Goal: Task Accomplishment & Management: Manage account settings

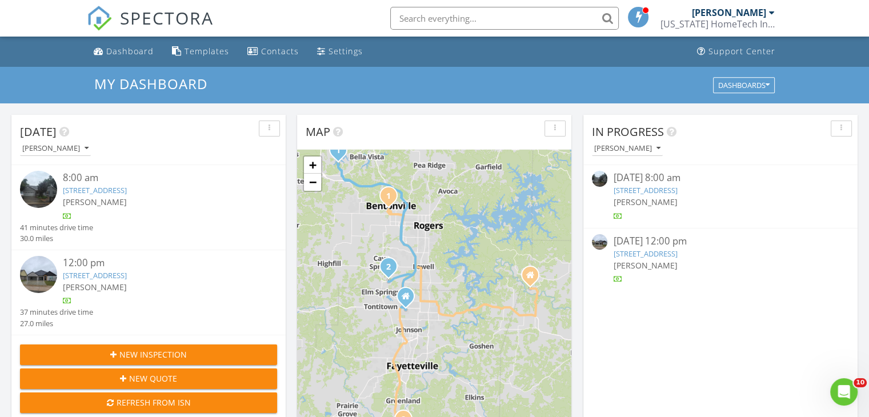
click at [127, 277] on link "4794 Farmhouse St, Springdale, AR 72762" at bounding box center [95, 275] width 64 height 10
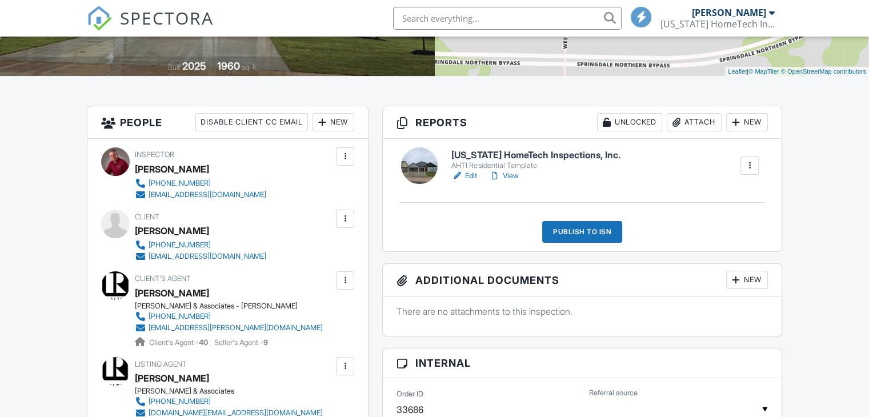
scroll to position [286, 0]
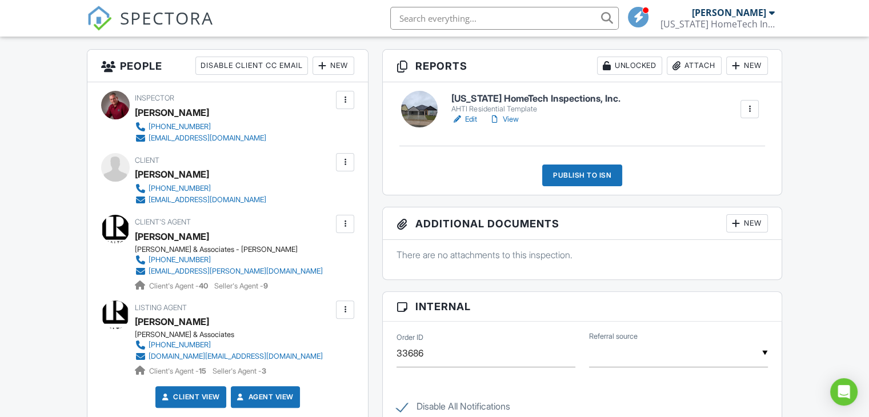
click at [470, 117] on link "Edit" at bounding box center [464, 119] width 26 height 11
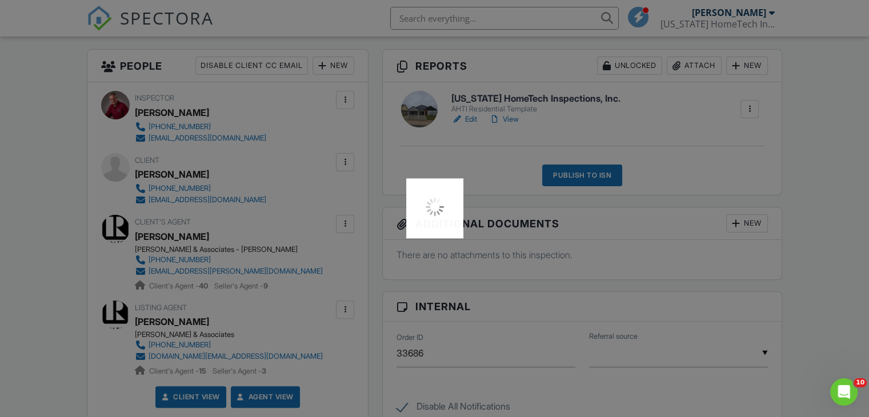
scroll to position [0, 0]
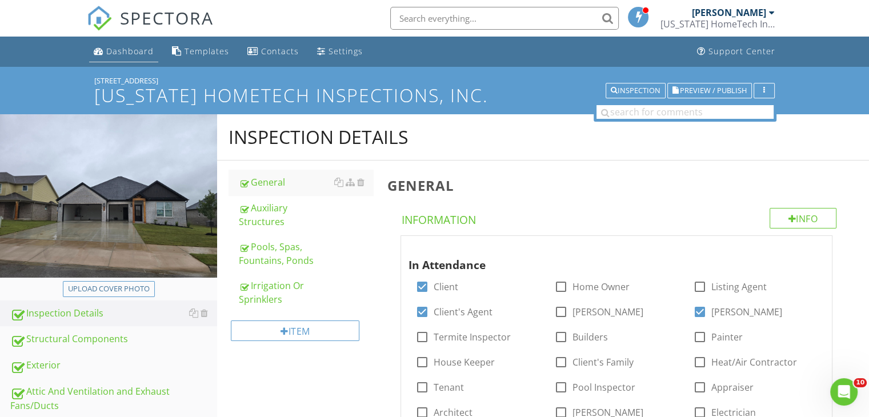
click at [114, 51] on div "Dashboard" at bounding box center [129, 51] width 47 height 11
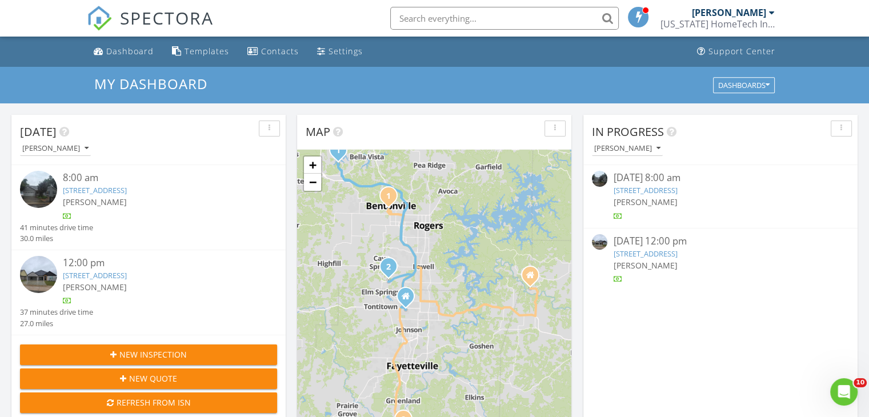
click at [127, 270] on link "4794 Farmhouse St, Springdale, AR 72762" at bounding box center [95, 275] width 64 height 10
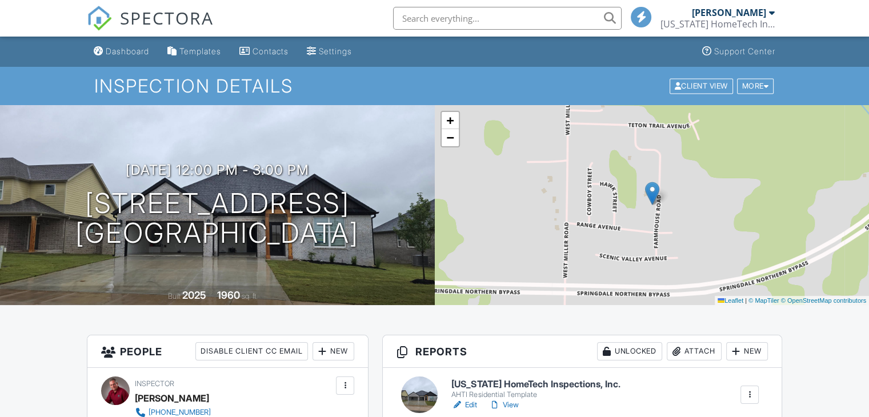
scroll to position [171, 0]
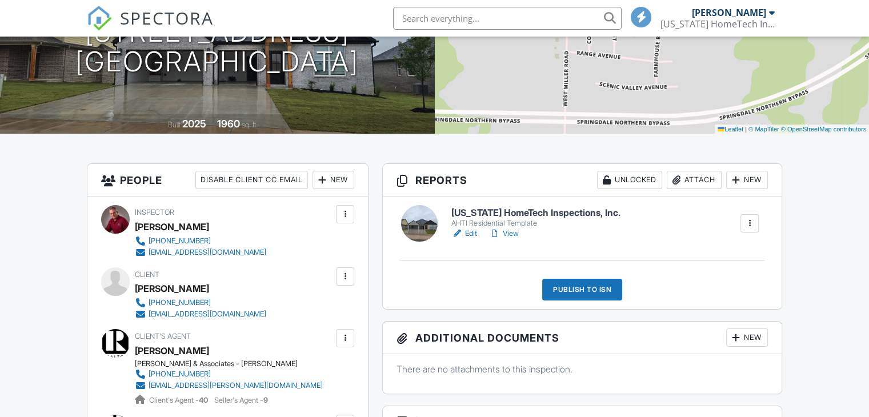
click at [508, 233] on link "View" at bounding box center [504, 233] width 30 height 11
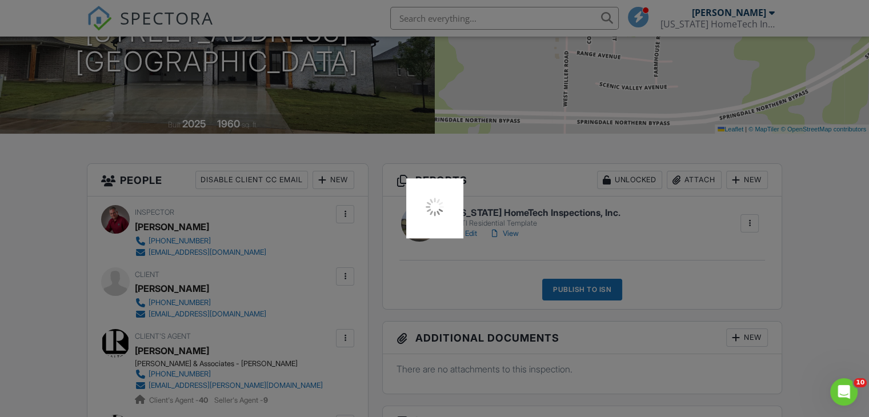
scroll to position [0, 0]
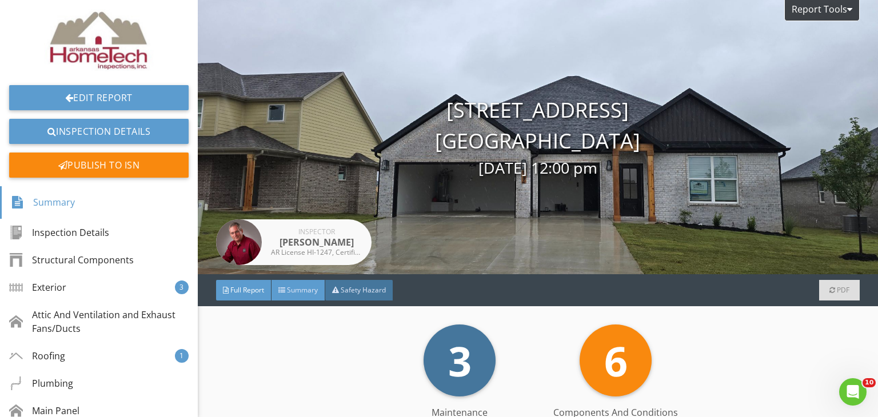
click at [295, 293] on span "Summary" at bounding box center [302, 290] width 31 height 10
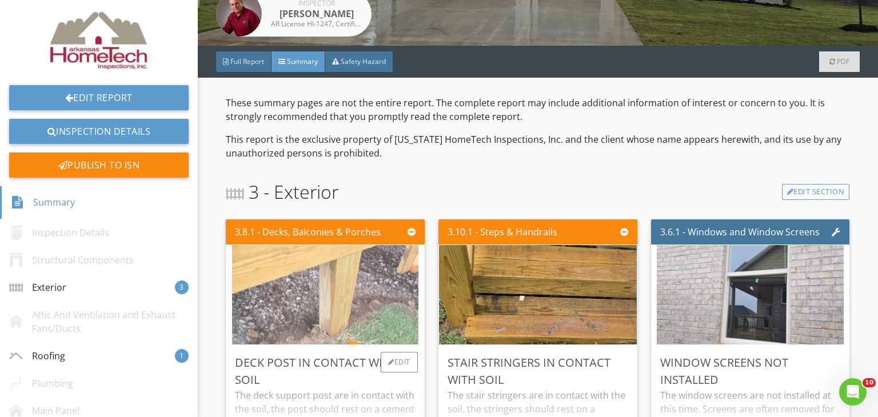
scroll to position [400, 0]
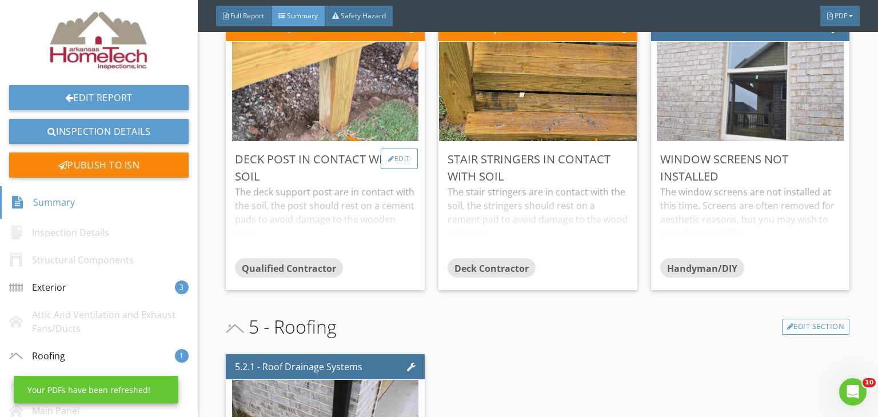
click at [409, 154] on div "Edit" at bounding box center [399, 159] width 37 height 21
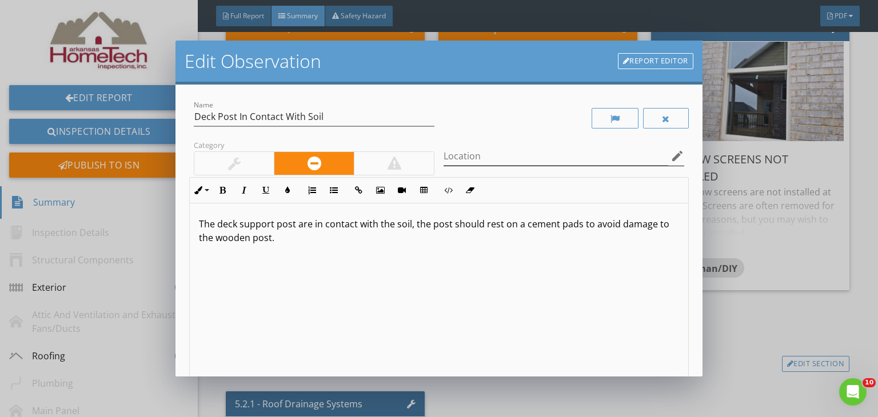
click at [670, 154] on icon "edit" at bounding box center [677, 156] width 14 height 14
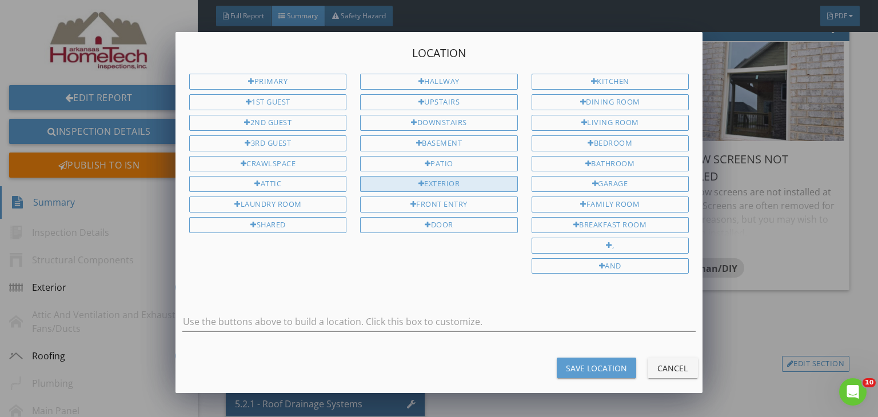
click at [428, 181] on div "Exterior" at bounding box center [438, 184] width 157 height 16
type input "Exterior"
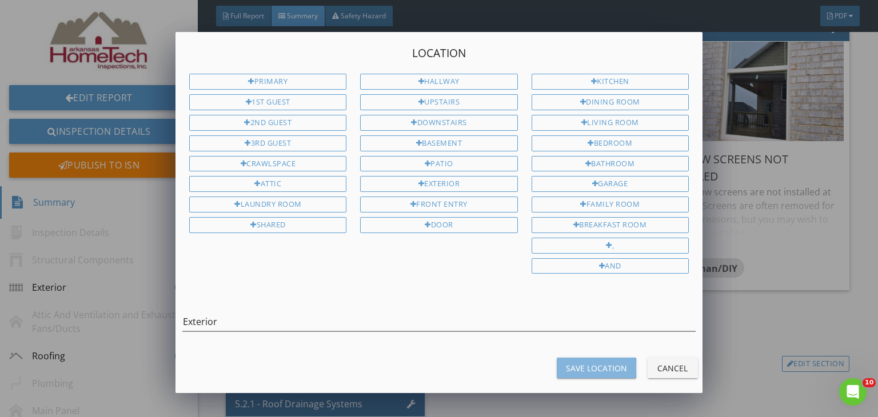
click at [571, 367] on button "Save Location" at bounding box center [596, 368] width 79 height 21
type input "Exterior"
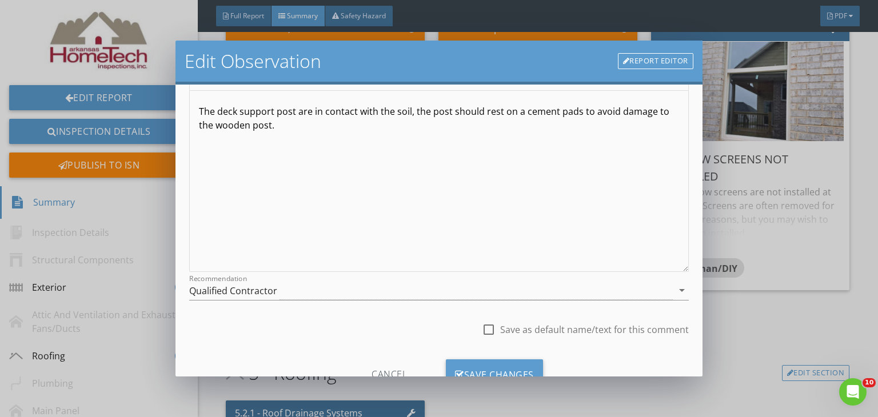
scroll to position [158, 0]
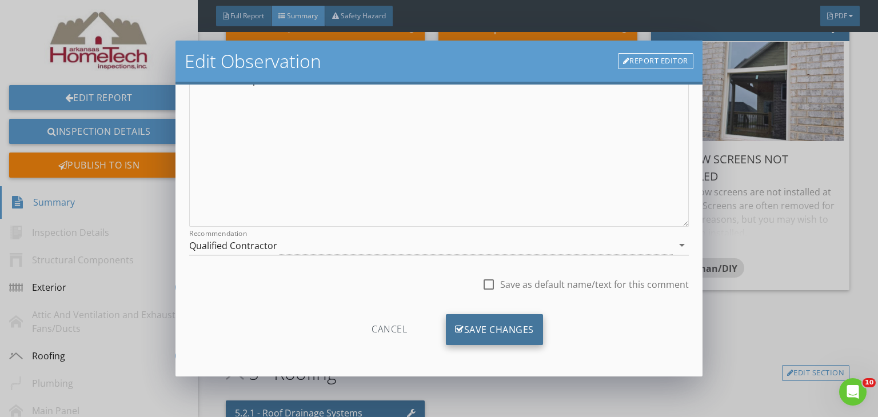
click at [466, 327] on div "Save Changes" at bounding box center [494, 329] width 97 height 31
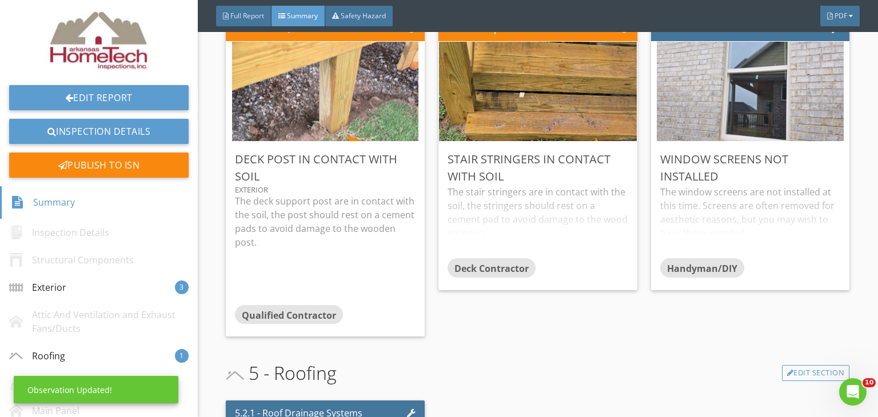
scroll to position [22, 0]
click at [606, 156] on div "Edit" at bounding box center [611, 159] width 37 height 21
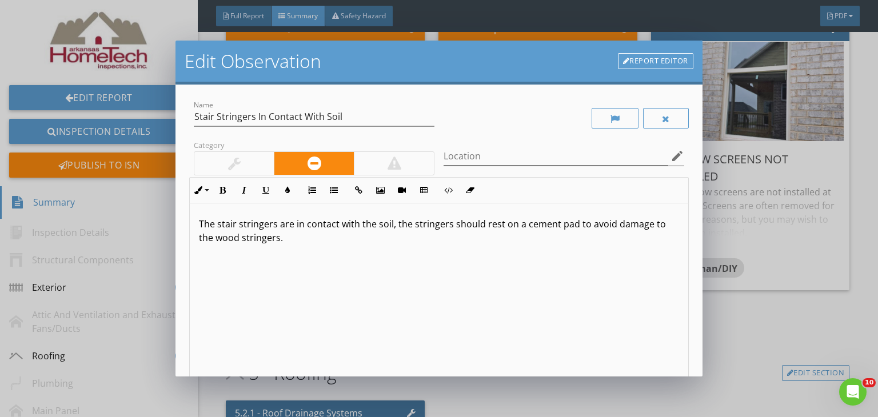
click at [670, 156] on icon "edit" at bounding box center [677, 156] width 14 height 14
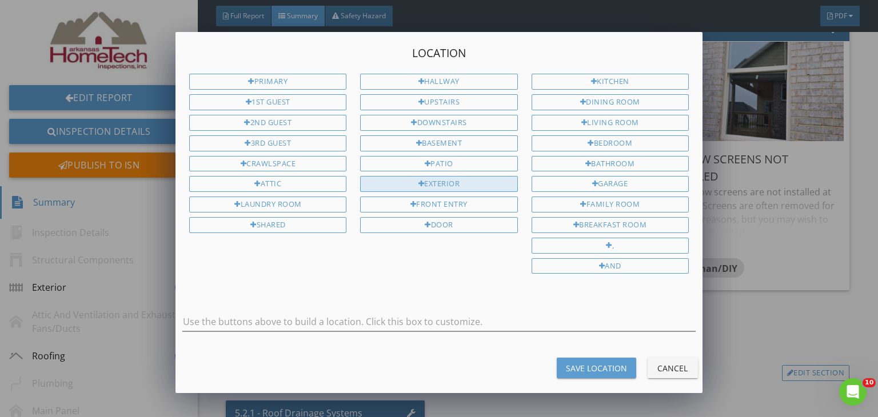
click at [443, 178] on div "Exterior" at bounding box center [438, 184] width 157 height 16
type input "Exterior"
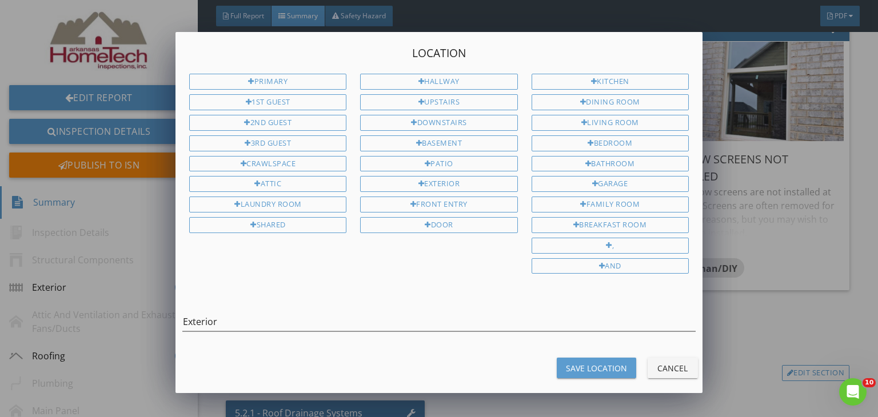
click at [576, 373] on div "Save Location Cancel" at bounding box center [439, 367] width 541 height 27
click at [573, 362] on div "Save Location" at bounding box center [596, 368] width 61 height 12
type input "Exterior"
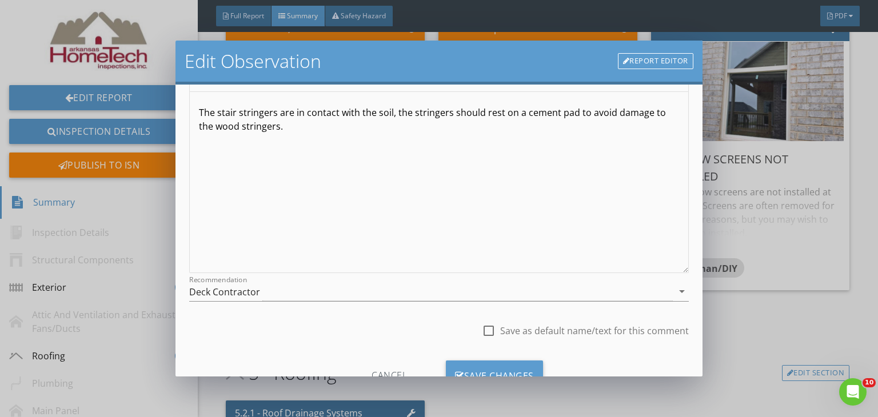
scroll to position [158, 0]
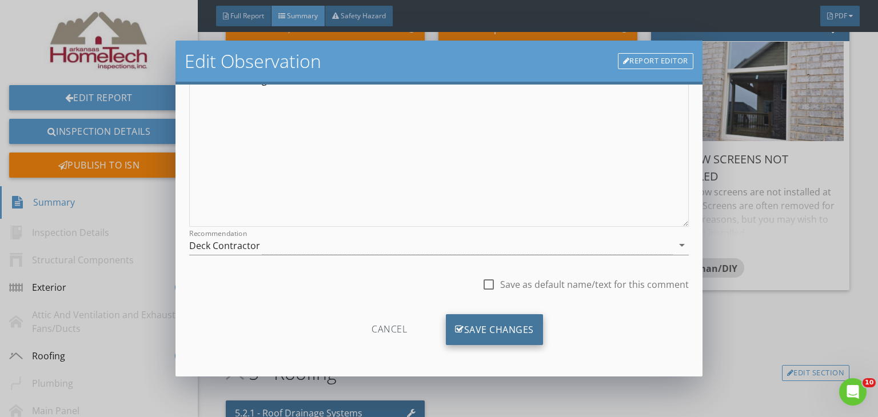
click at [494, 331] on div "Save Changes" at bounding box center [494, 329] width 97 height 31
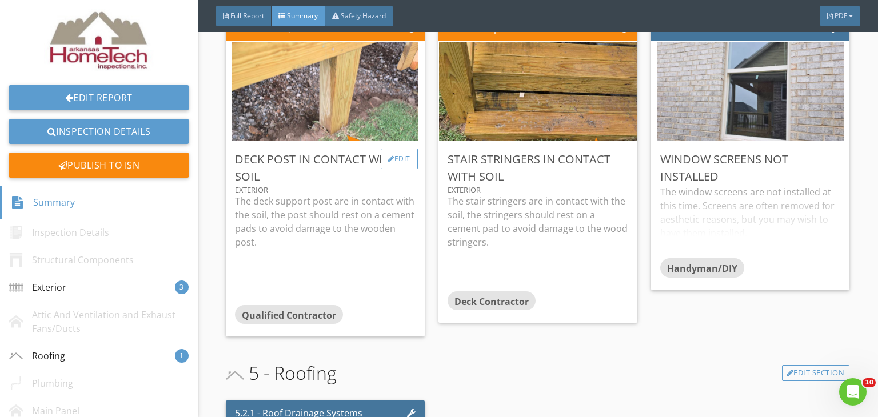
click at [405, 152] on div "Edit" at bounding box center [399, 159] width 37 height 21
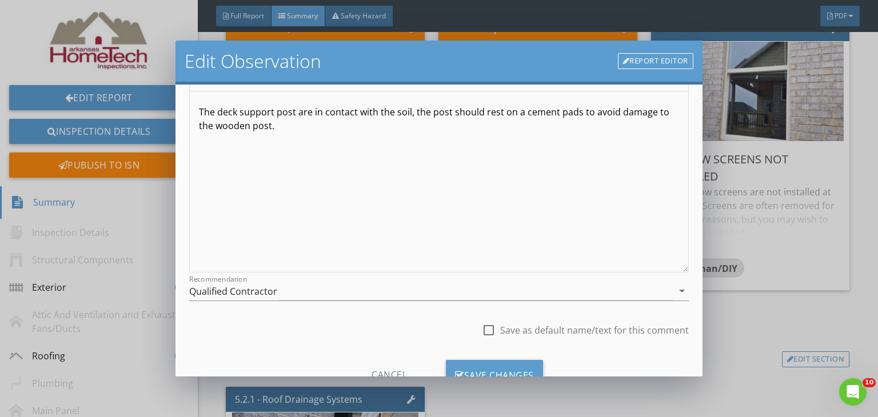
scroll to position [158, 0]
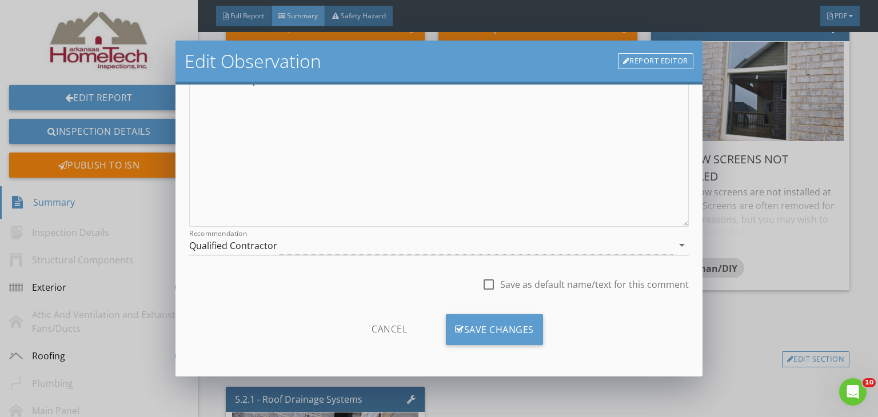
click at [675, 245] on icon "arrow_drop_down" at bounding box center [682, 245] width 14 height 14
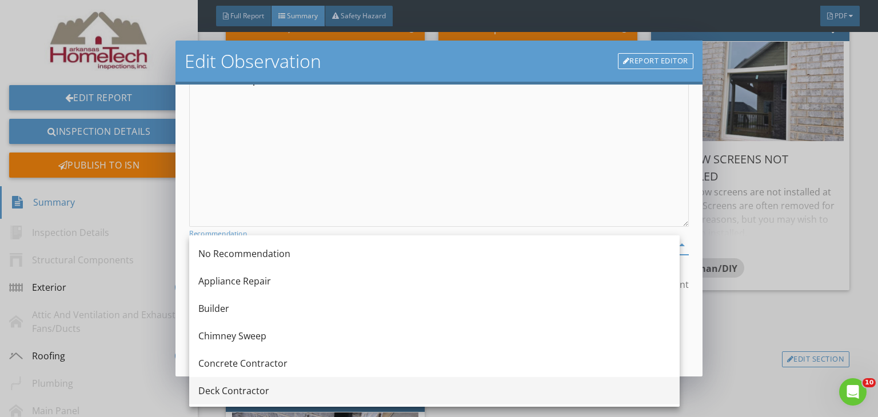
click at [219, 389] on div "Deck Contractor" at bounding box center [434, 391] width 472 height 14
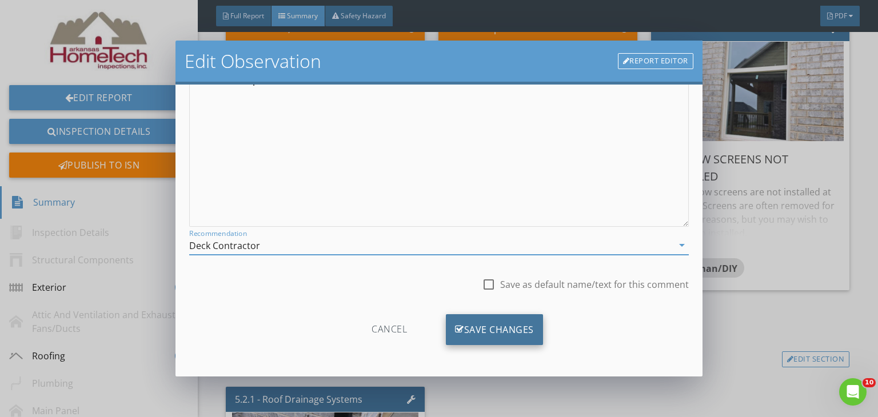
click at [508, 335] on div "Save Changes" at bounding box center [494, 329] width 97 height 31
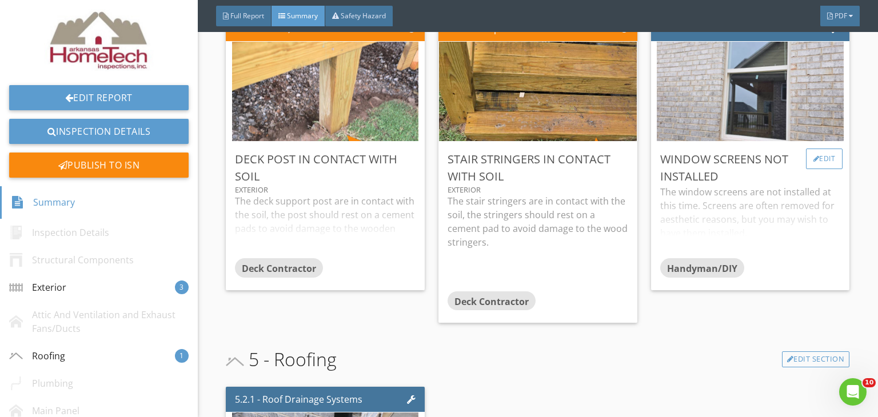
click at [826, 156] on div "Edit" at bounding box center [824, 159] width 37 height 21
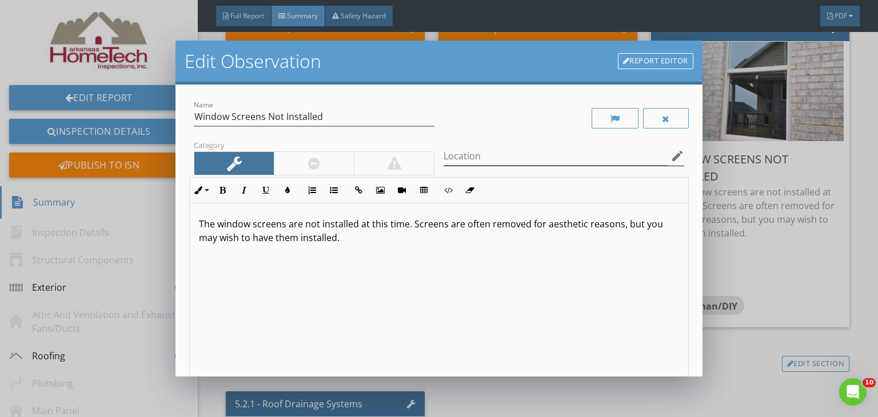
click at [670, 156] on icon "edit" at bounding box center [677, 156] width 14 height 14
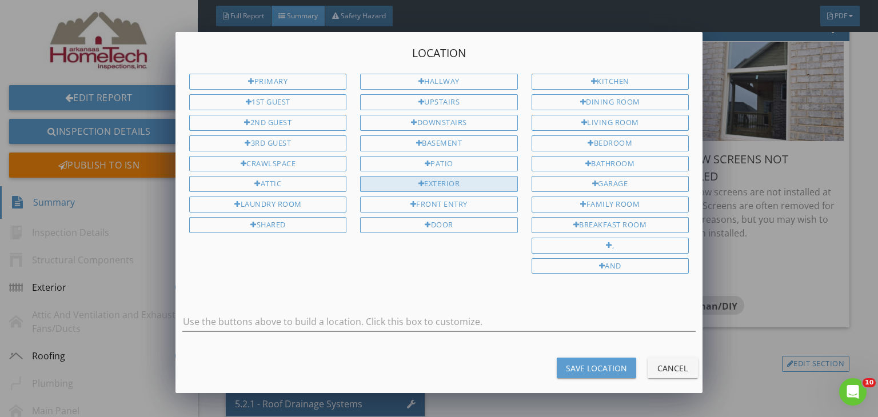
click at [459, 179] on div "Exterior" at bounding box center [438, 184] width 157 height 16
type input "Exterior"
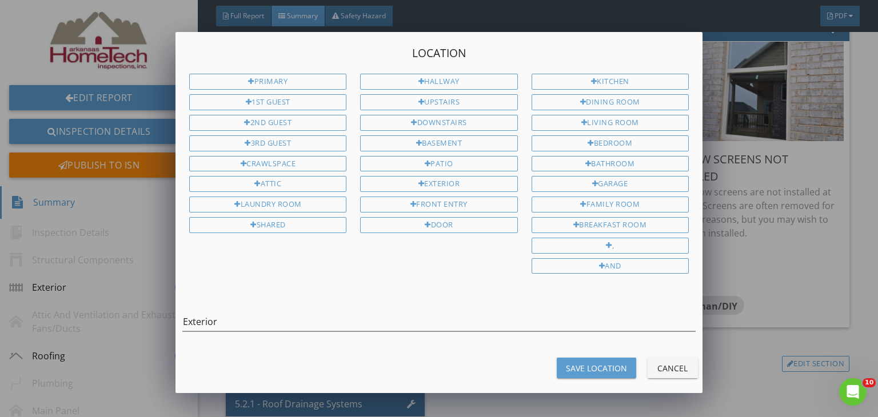
click at [583, 362] on div "Save Location" at bounding box center [596, 368] width 61 height 12
type input "Exterior"
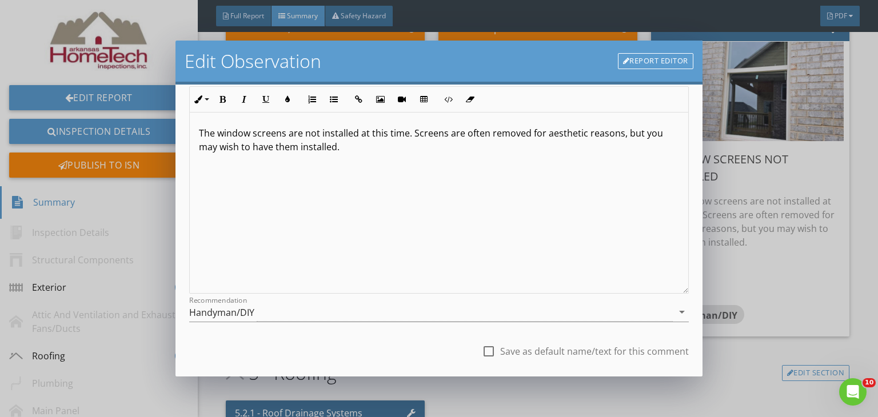
scroll to position [158, 0]
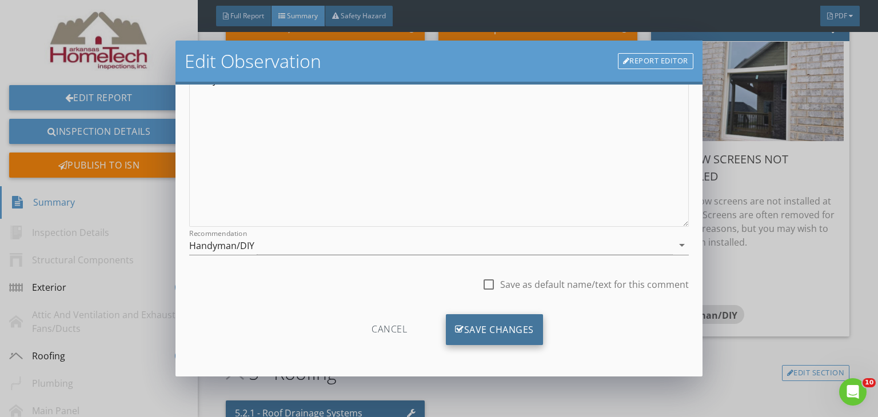
click at [475, 321] on div "Save Changes" at bounding box center [494, 329] width 97 height 31
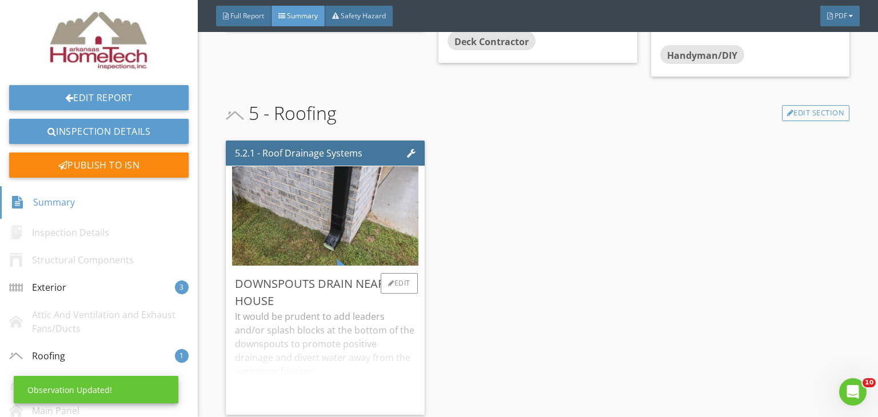
scroll to position [686, 0]
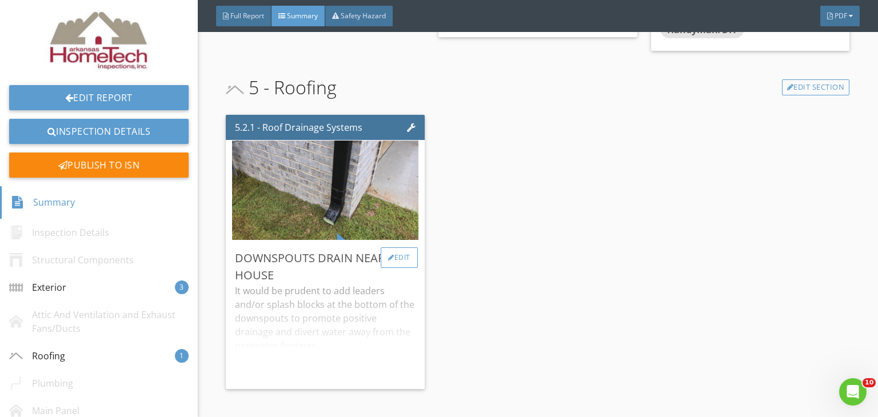
click at [402, 255] on div "Edit" at bounding box center [399, 257] width 37 height 21
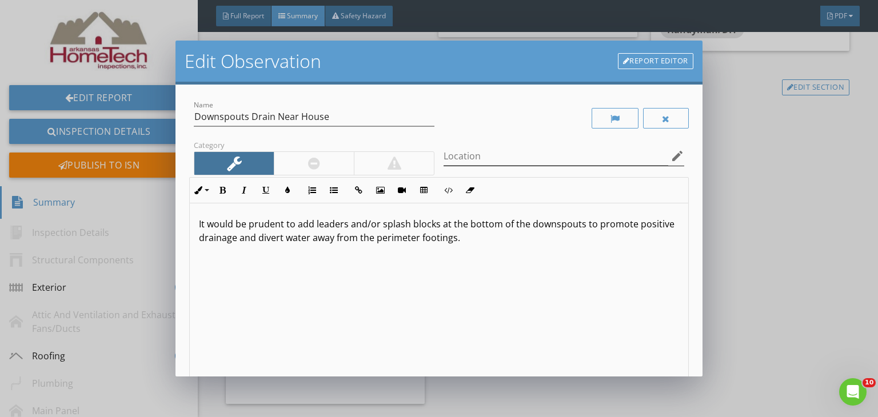
click at [670, 156] on icon "edit" at bounding box center [677, 156] width 14 height 14
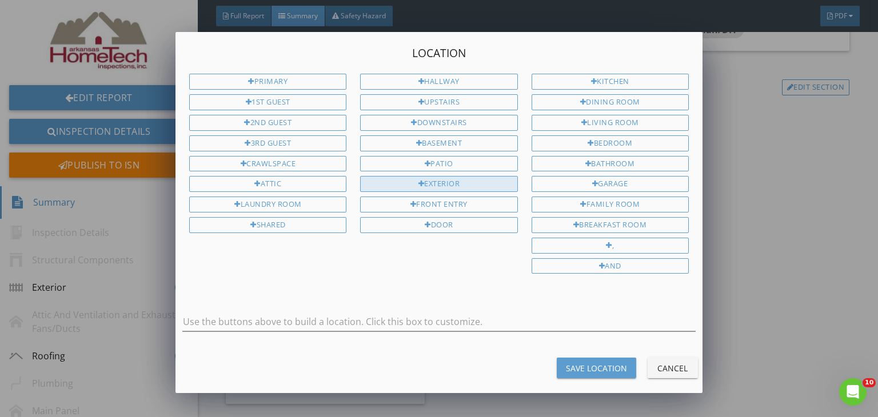
click at [433, 179] on div "Exterior" at bounding box center [438, 184] width 157 height 16
type input "Exterior"
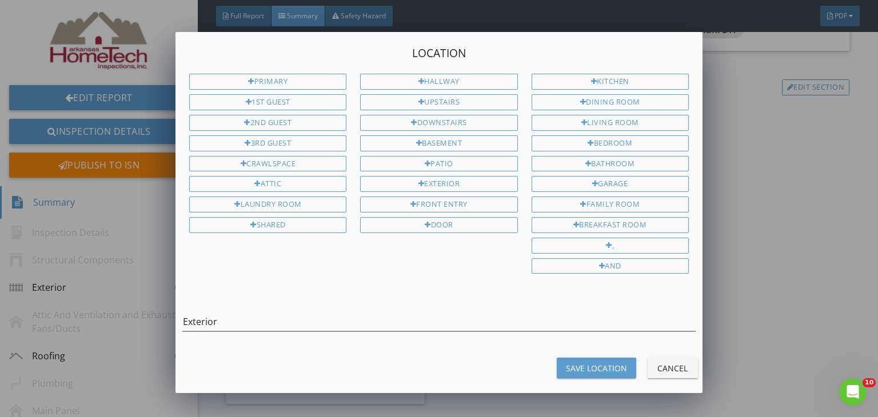
click at [616, 362] on div "Save Location" at bounding box center [596, 368] width 61 height 12
type input "Exterior"
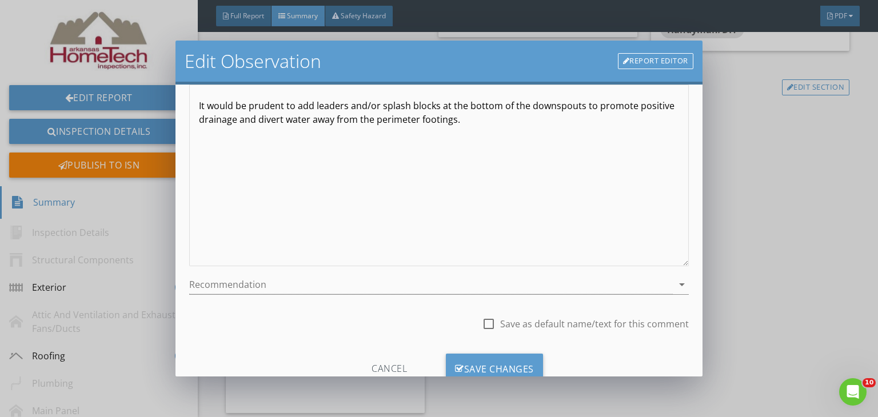
scroll to position [158, 0]
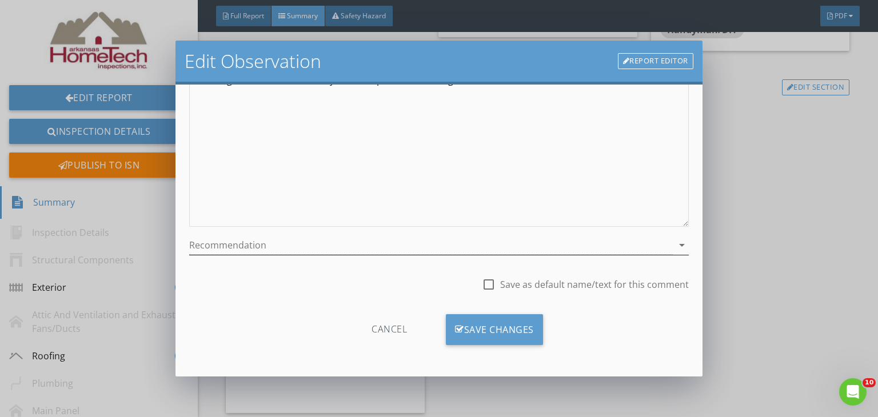
click at [675, 247] on icon "arrow_drop_down" at bounding box center [682, 245] width 14 height 14
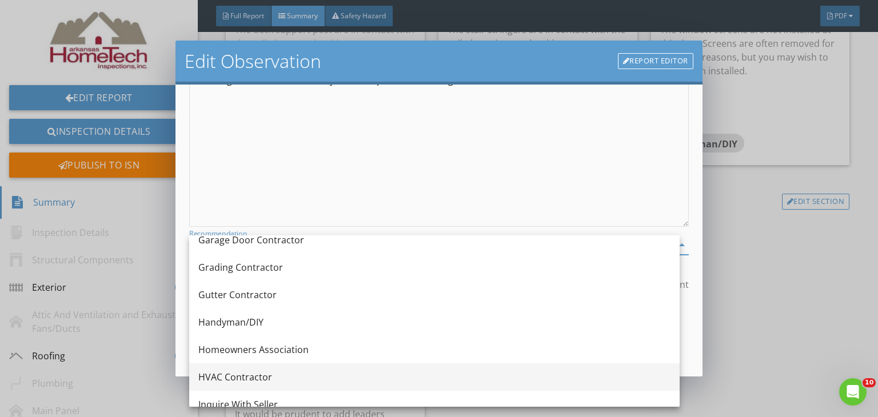
scroll to position [286, 0]
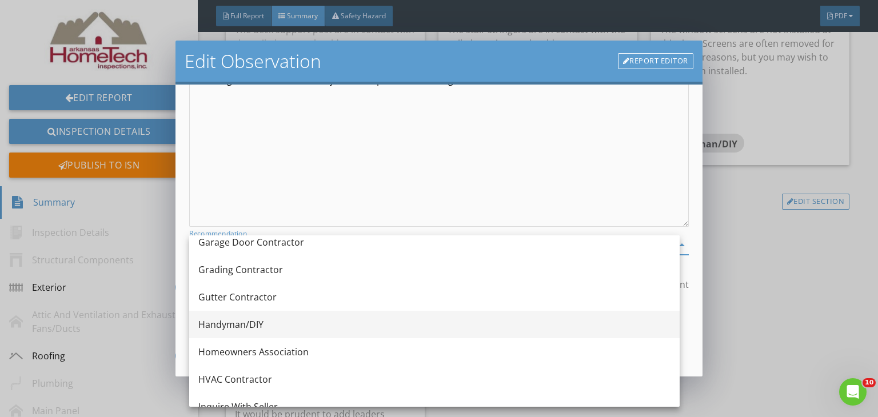
click at [247, 329] on div "Handyman/DIY" at bounding box center [434, 325] width 472 height 14
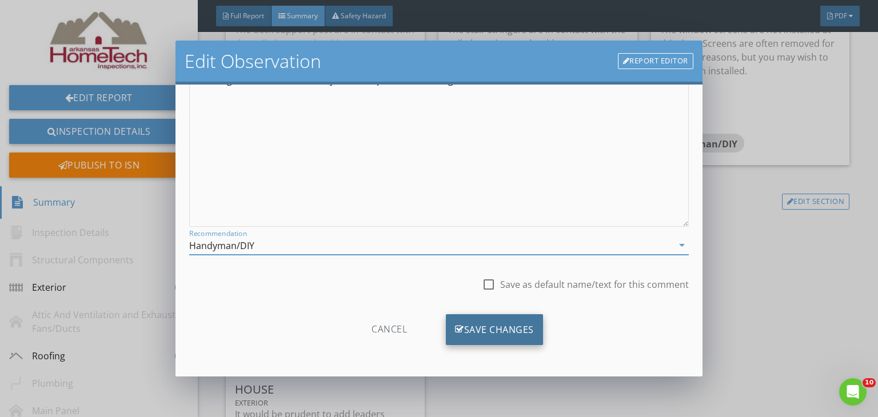
click at [463, 331] on div "Save Changes" at bounding box center [494, 329] width 97 height 31
type textarea "<p>It would be prudent to add leaders and/or splash blocks at the bottom of the…"
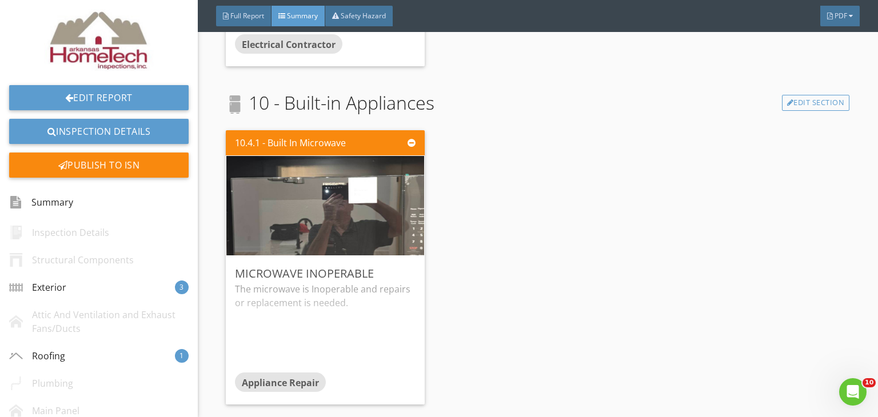
scroll to position [1429, 0]
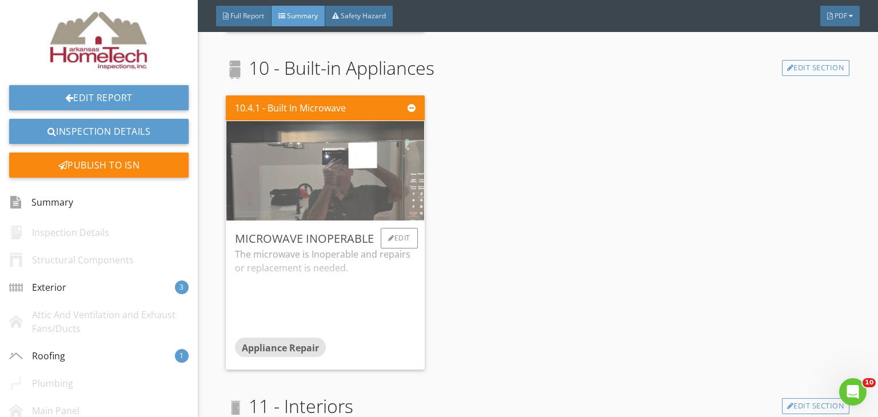
click at [359, 201] on img at bounding box center [324, 170] width 331 height 249
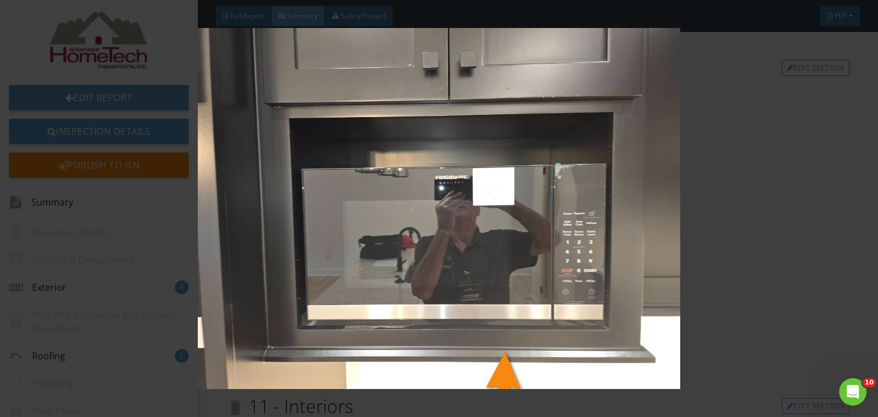
click at [764, 245] on img at bounding box center [438, 209] width 799 height 362
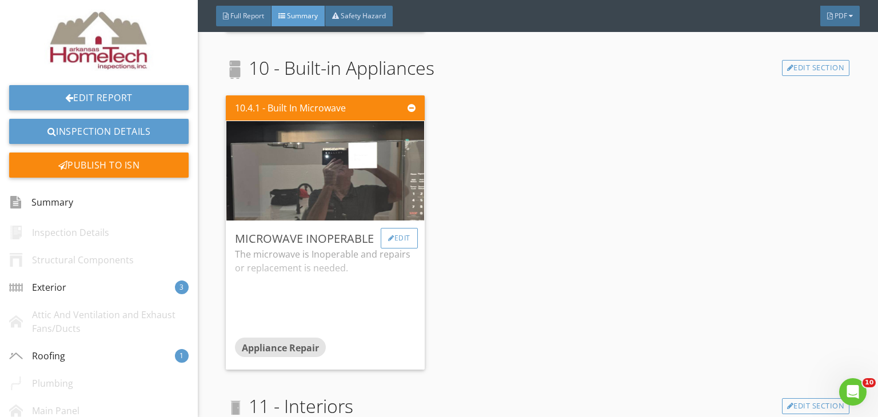
click at [381, 234] on div "Edit" at bounding box center [399, 238] width 37 height 21
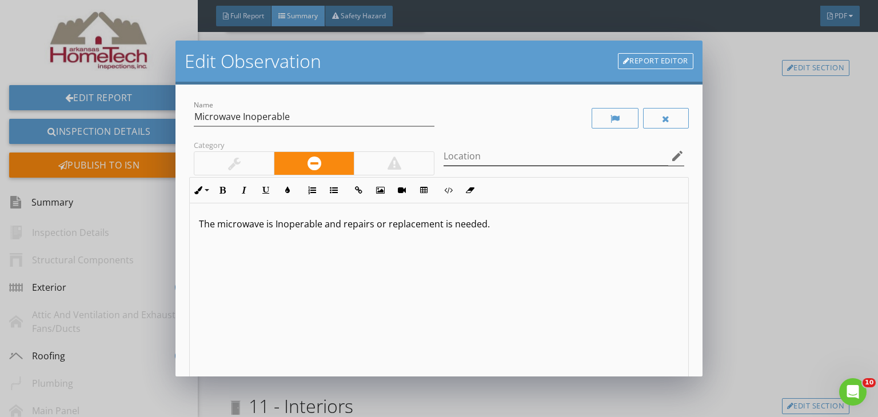
click at [670, 154] on icon "edit" at bounding box center [677, 156] width 14 height 14
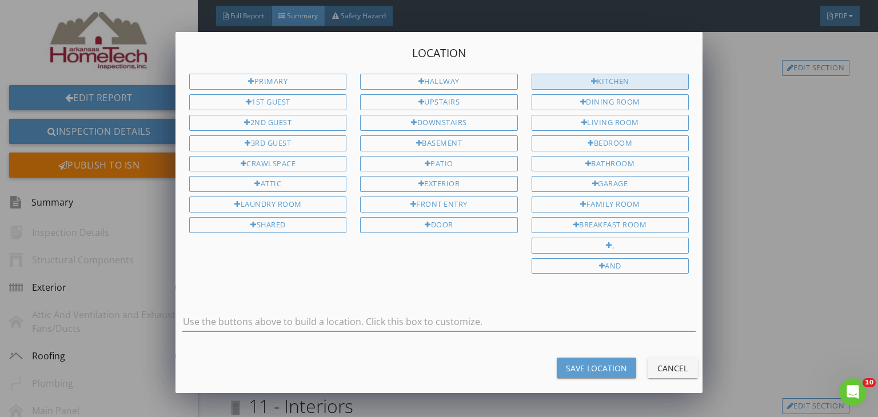
click at [624, 79] on div "Kitchen" at bounding box center [610, 82] width 157 height 16
type input "Kitchen"
click at [581, 362] on div "Save Location" at bounding box center [596, 368] width 61 height 12
type input "Kitchen"
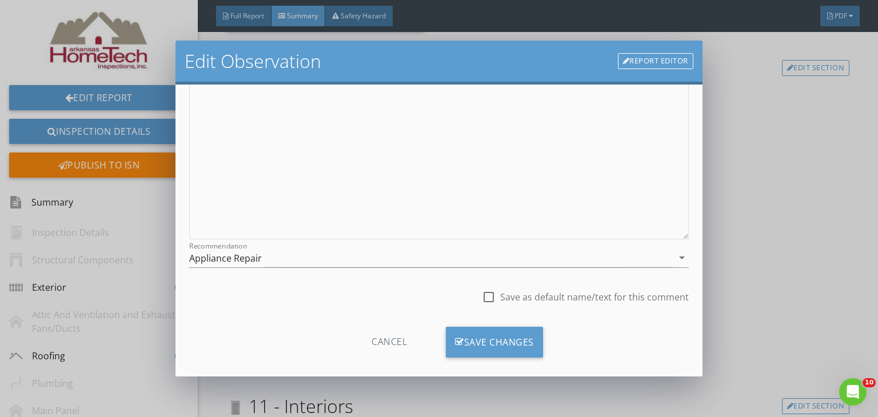
scroll to position [158, 0]
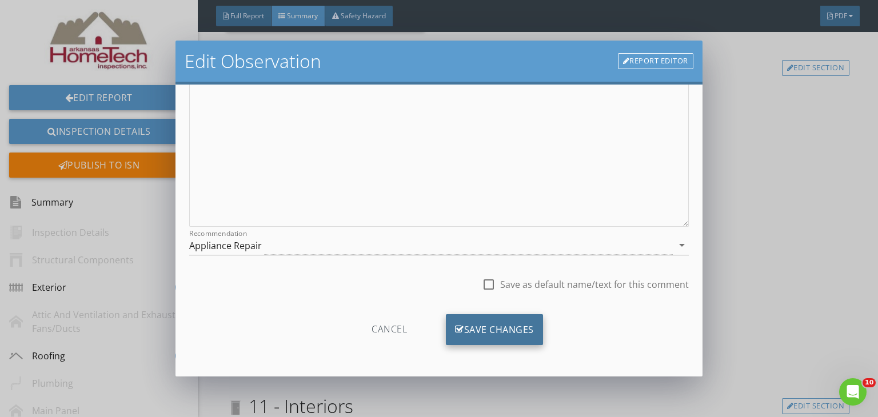
click at [482, 334] on div "Save Changes" at bounding box center [494, 329] width 97 height 31
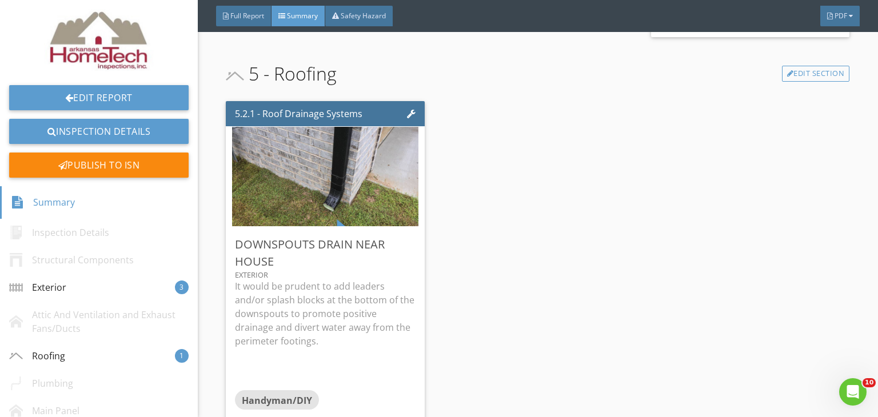
scroll to position [0, 0]
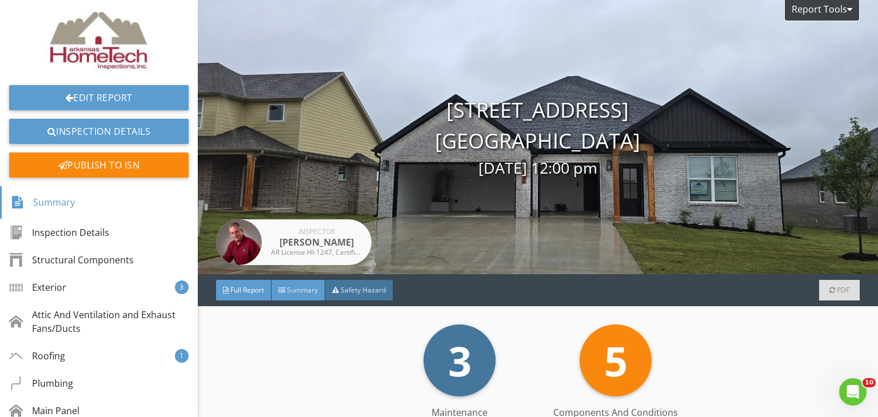
click at [297, 286] on span "Summary" at bounding box center [302, 290] width 31 height 10
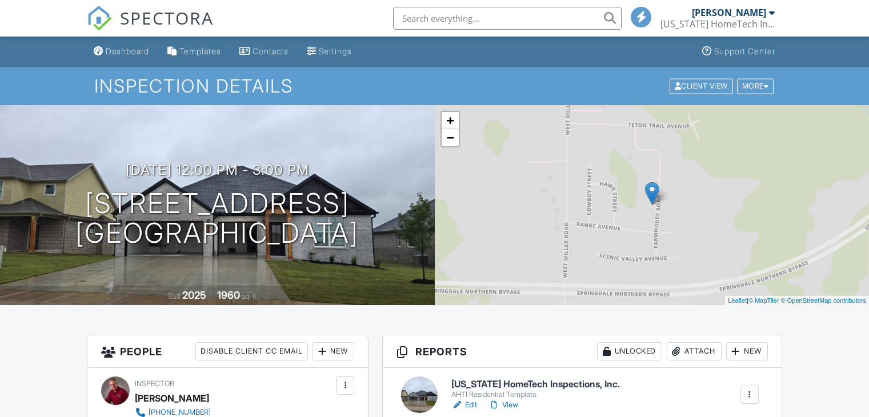
scroll to position [171, 0]
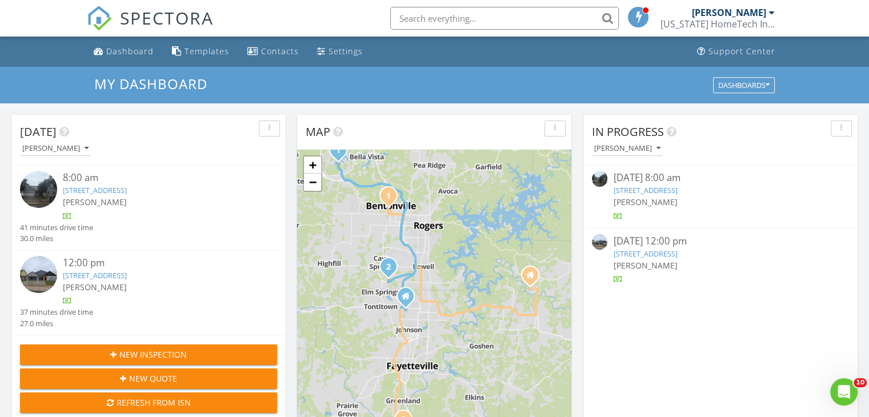
click at [127, 187] on link "2 Coalburn Circle, Bella Vista, AR 72715" at bounding box center [95, 190] width 64 height 10
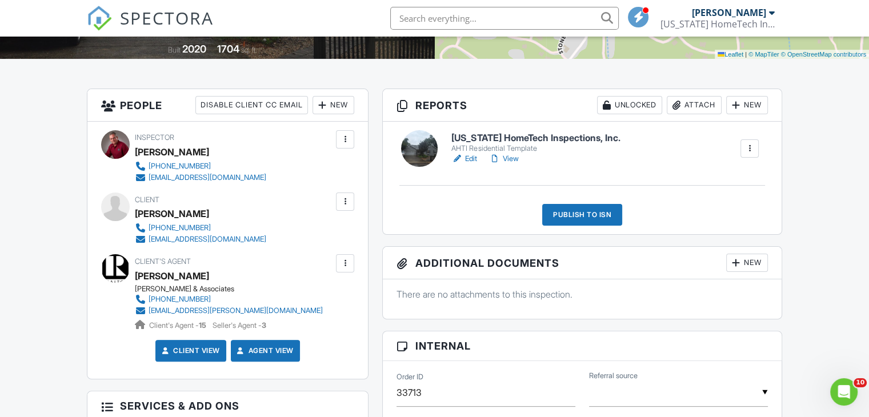
scroll to position [286, 0]
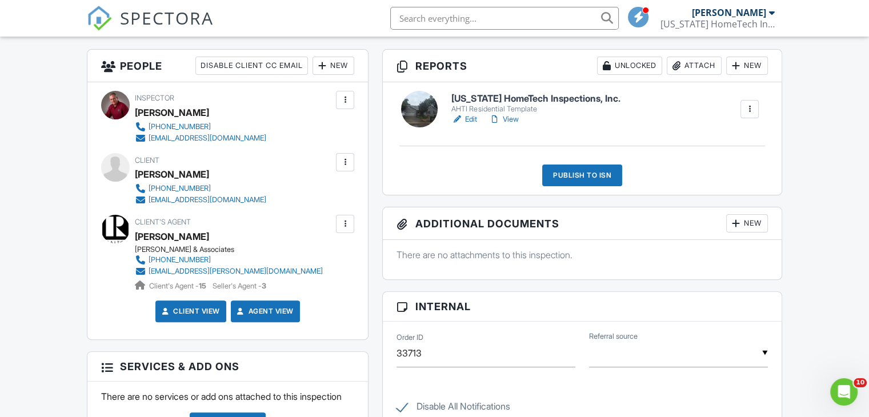
click at [510, 117] on link "View" at bounding box center [504, 119] width 30 height 11
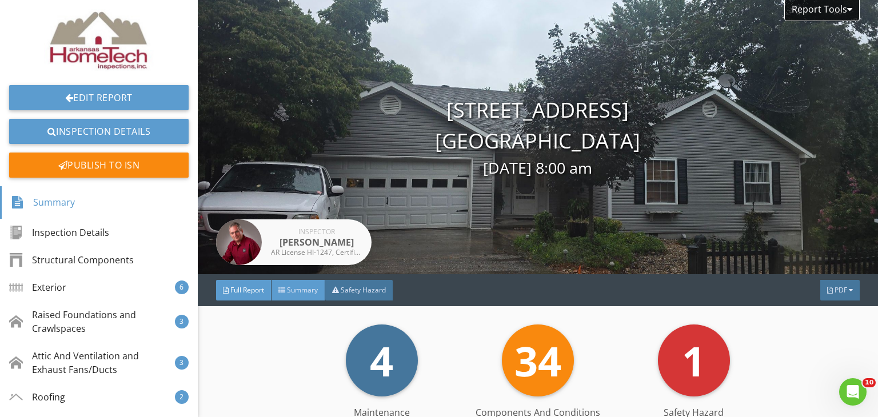
click at [299, 290] on span "Summary" at bounding box center [302, 290] width 31 height 10
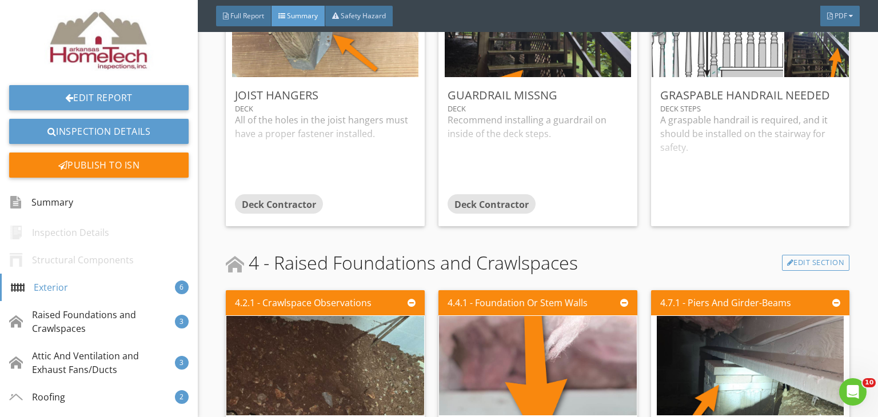
scroll to position [286, 0]
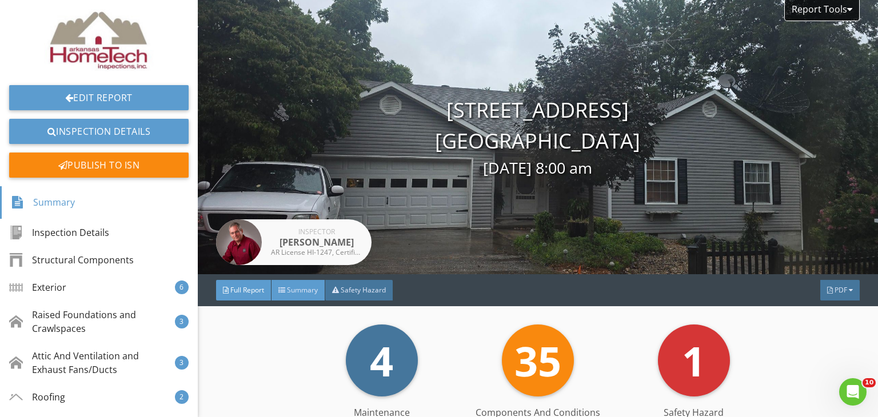
click at [296, 289] on span "Summary" at bounding box center [302, 290] width 31 height 10
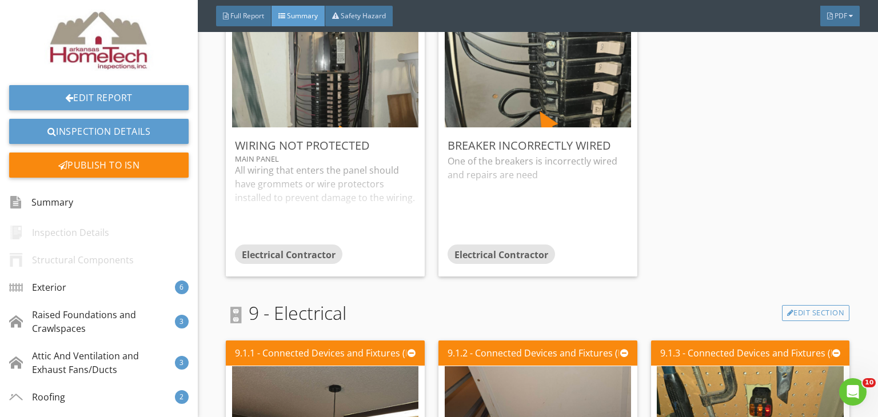
scroll to position [2057, 0]
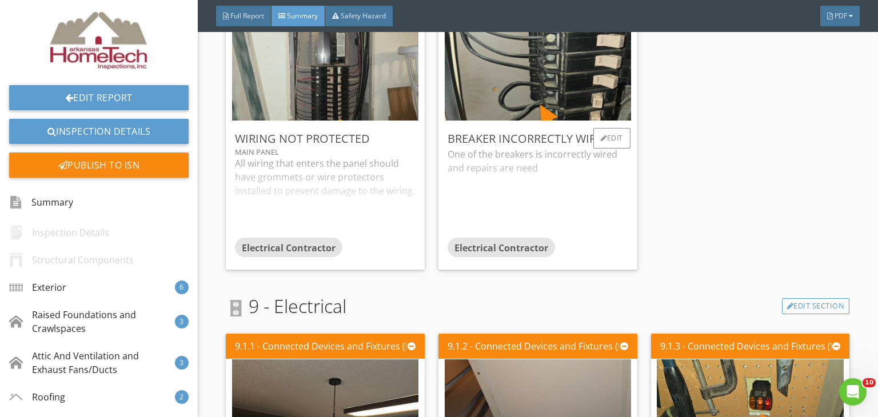
click at [619, 126] on div "Breaker incorrectly Wired One of the breakers is incorrectly wired and repairs …" at bounding box center [537, 195] width 199 height 149
click at [610, 137] on div "Edit" at bounding box center [611, 138] width 37 height 21
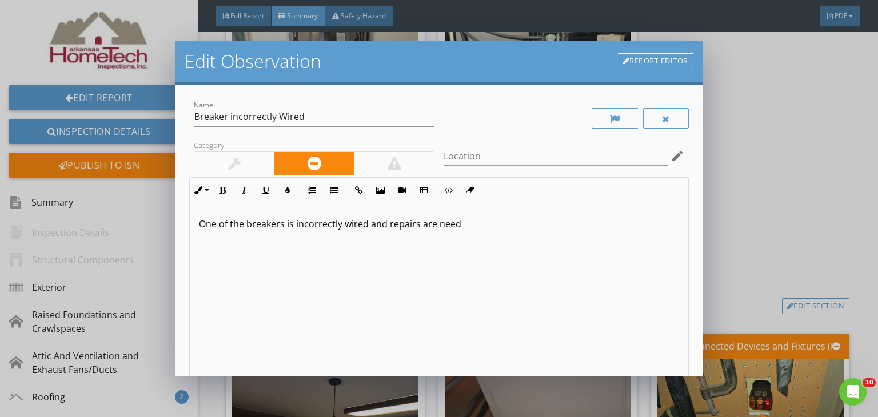
drag, startPoint x: 602, startPoint y: 140, endPoint x: 597, endPoint y: 147, distance: 8.2
click at [597, 146] on div "Location edit" at bounding box center [563, 158] width 241 height 37
click at [595, 154] on input "Location" at bounding box center [555, 156] width 225 height 19
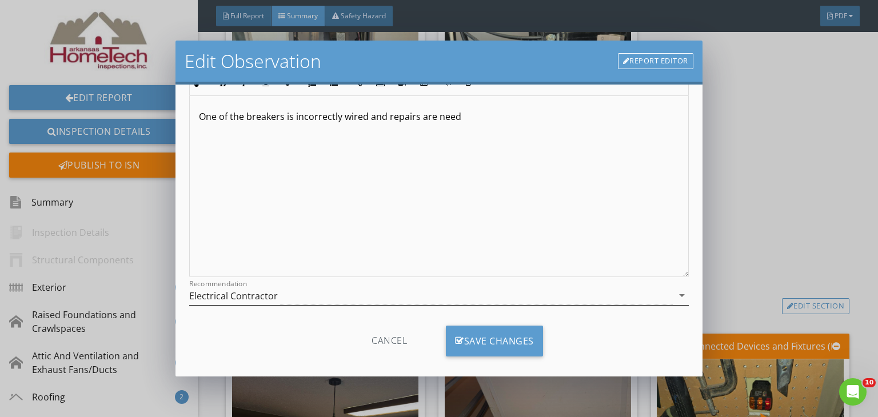
scroll to position [119, 0]
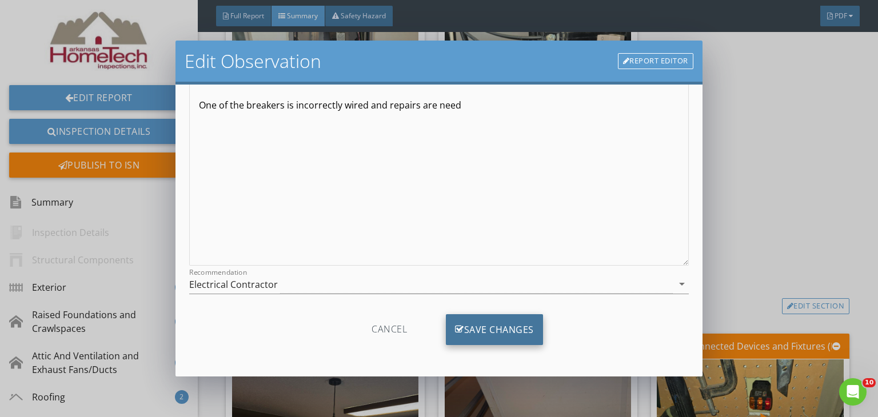
type input "Main Panel"
click at [479, 335] on div "Save Changes" at bounding box center [494, 329] width 97 height 31
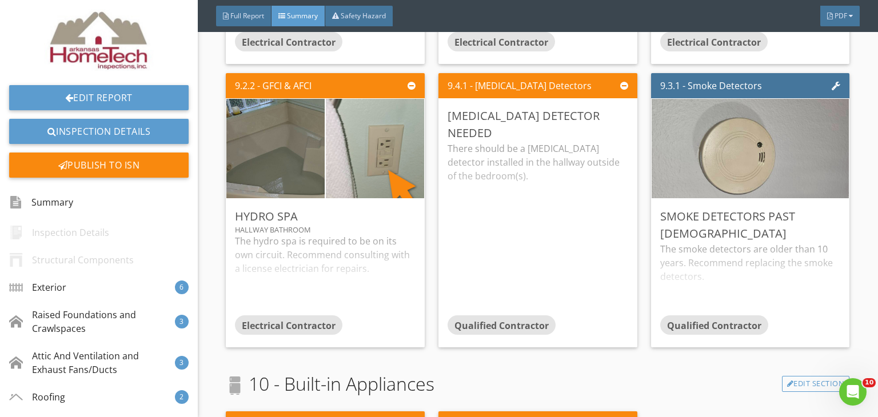
scroll to position [2915, 0]
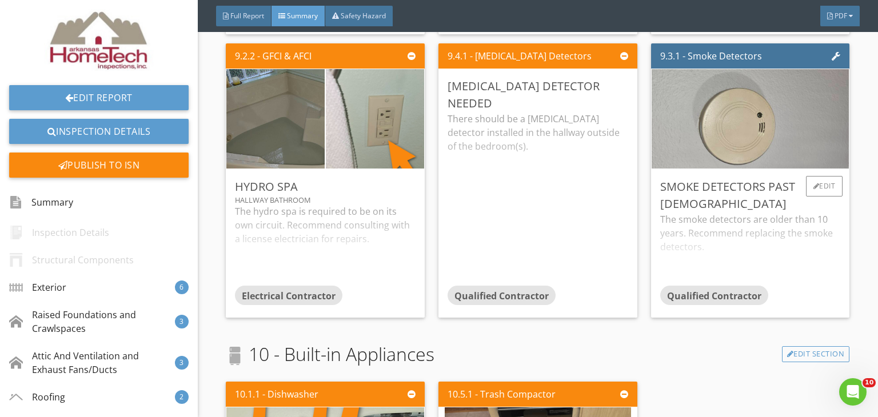
click at [834, 188] on div "Smoke Detectors Past 10 Years Old The smoke detectors are older than 10 years. …" at bounding box center [750, 243] width 199 height 149
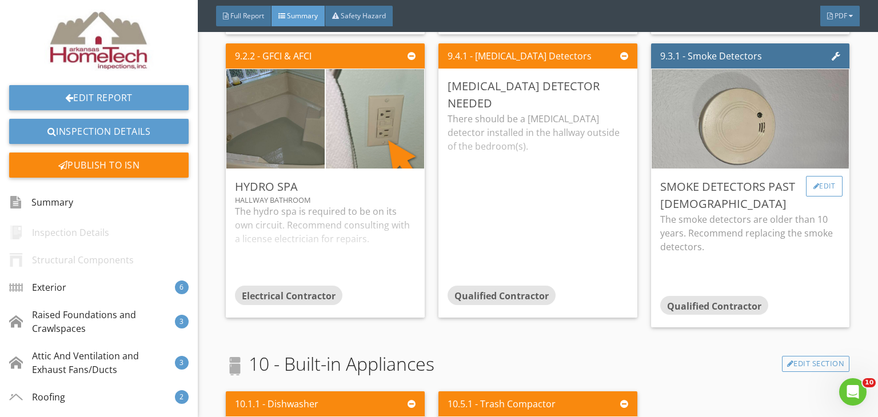
click at [822, 186] on div "Edit" at bounding box center [824, 186] width 37 height 21
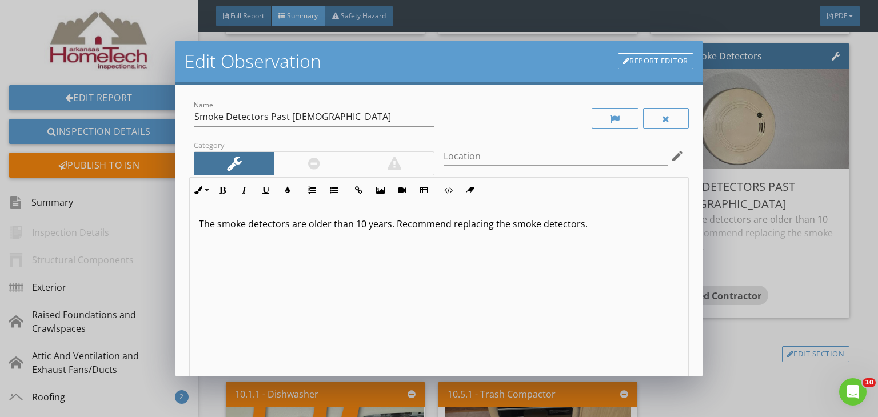
click at [670, 155] on icon "edit" at bounding box center [677, 156] width 14 height 14
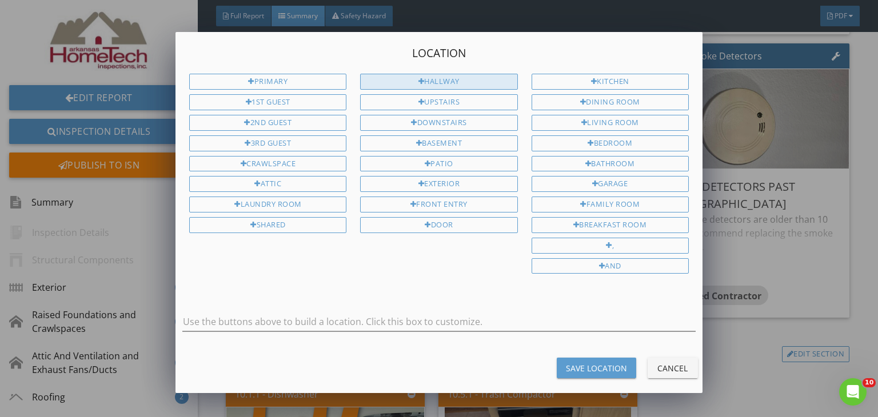
click at [471, 80] on div "Hallway" at bounding box center [438, 82] width 157 height 16
type input "Hallway"
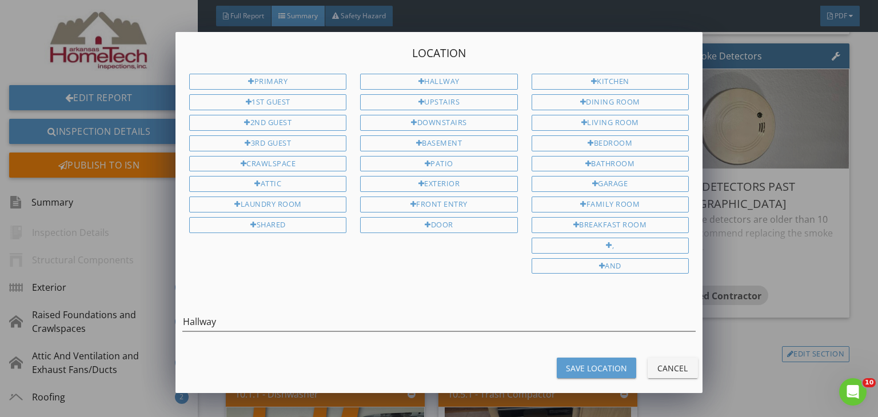
click at [592, 367] on button "Save Location" at bounding box center [596, 368] width 79 height 21
type input "Hallway"
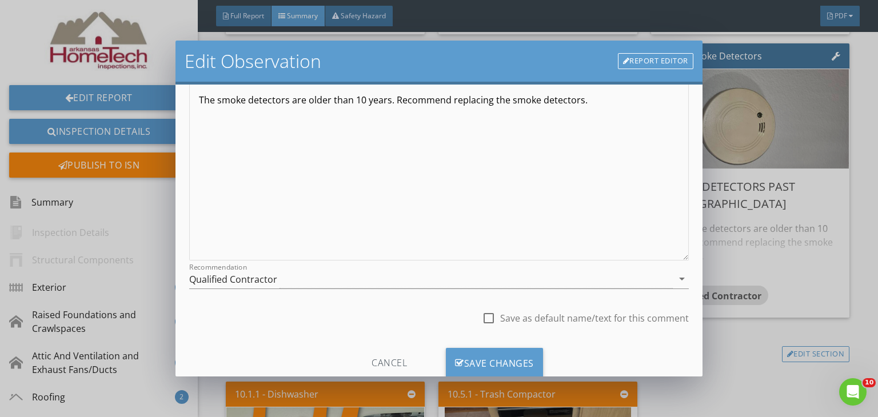
scroll to position [158, 0]
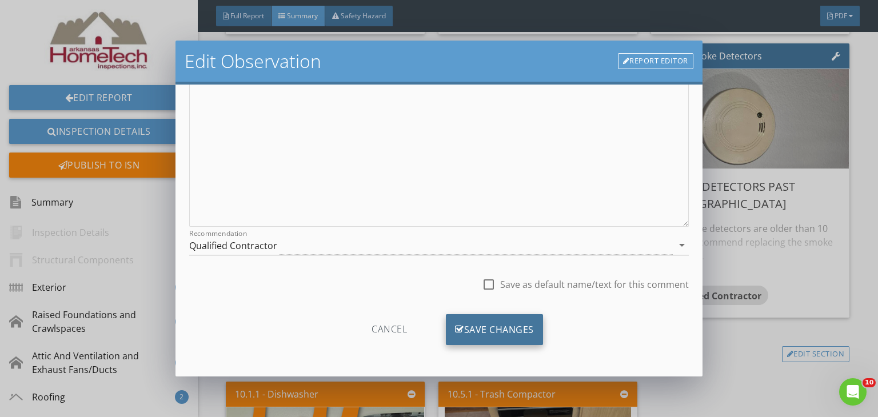
click at [512, 327] on div "Save Changes" at bounding box center [494, 329] width 97 height 31
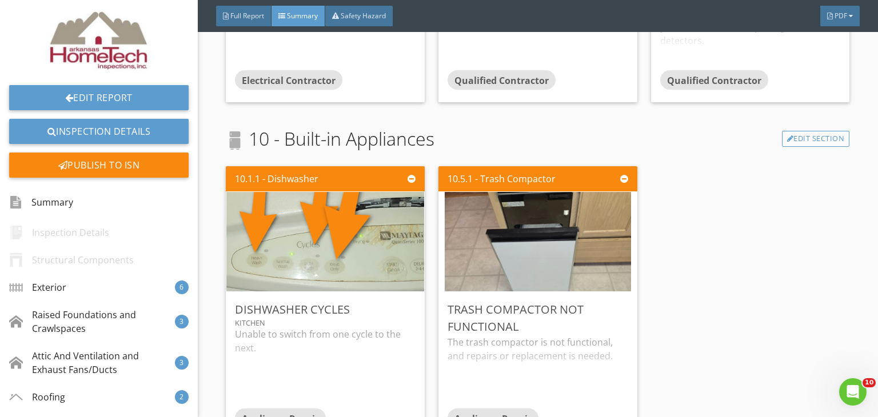
scroll to position [3143, 0]
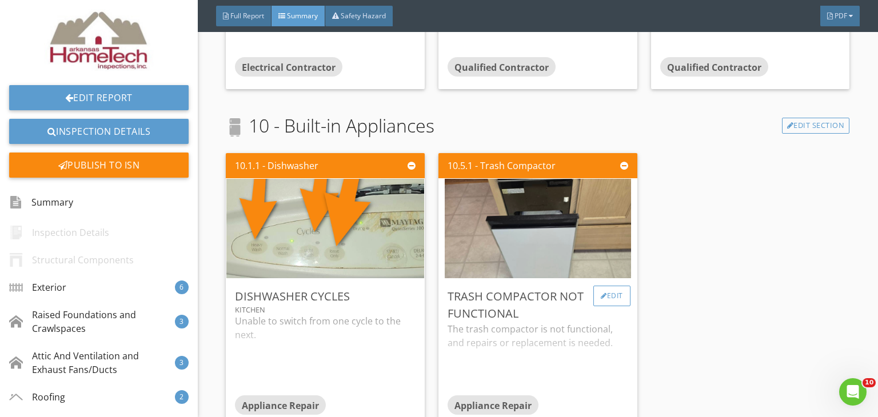
click at [606, 293] on div "Edit" at bounding box center [611, 296] width 37 height 21
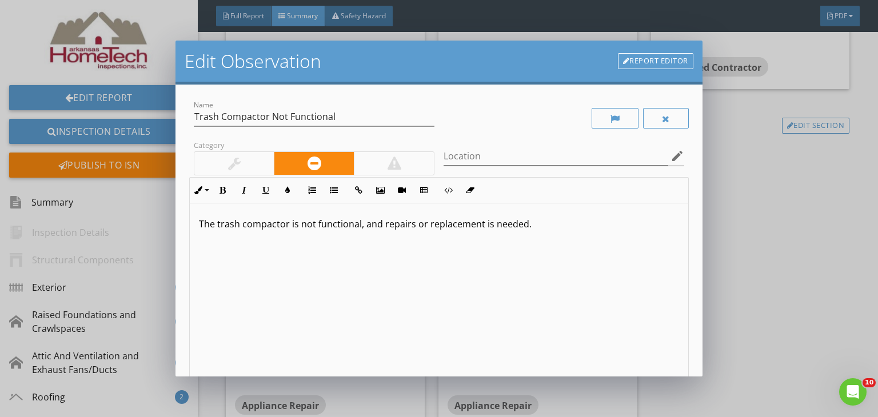
click at [670, 154] on icon "edit" at bounding box center [677, 156] width 14 height 14
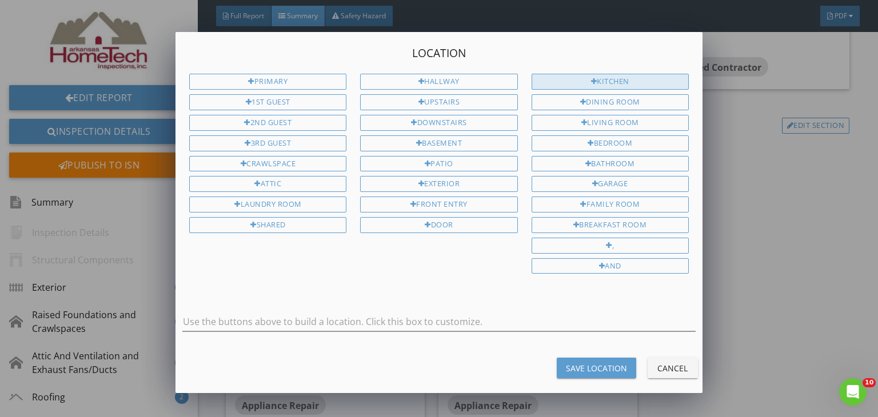
click at [615, 87] on div "Kitchen" at bounding box center [610, 82] width 157 height 16
type input "Kitchen"
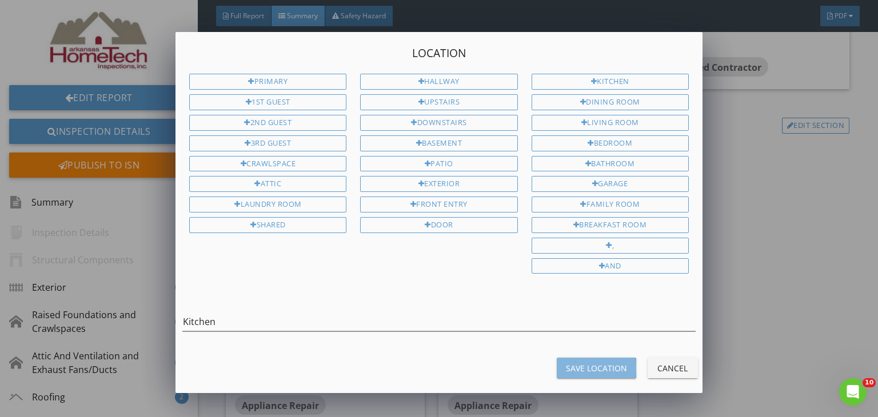
click at [604, 366] on button "Save Location" at bounding box center [596, 368] width 79 height 21
type input "Kitchen"
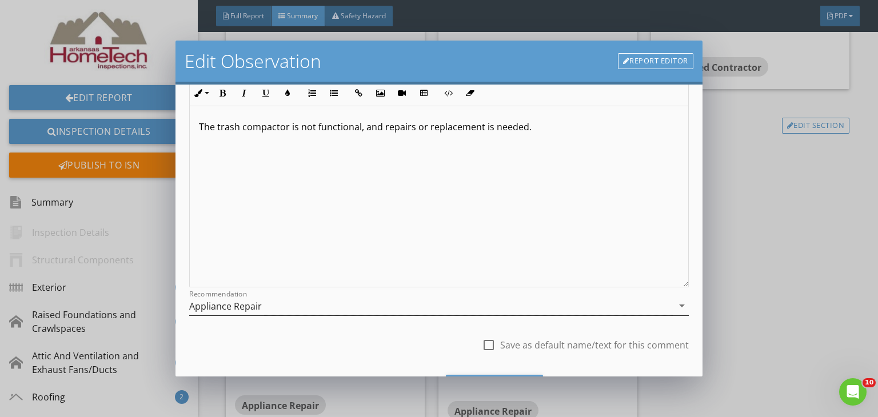
scroll to position [158, 0]
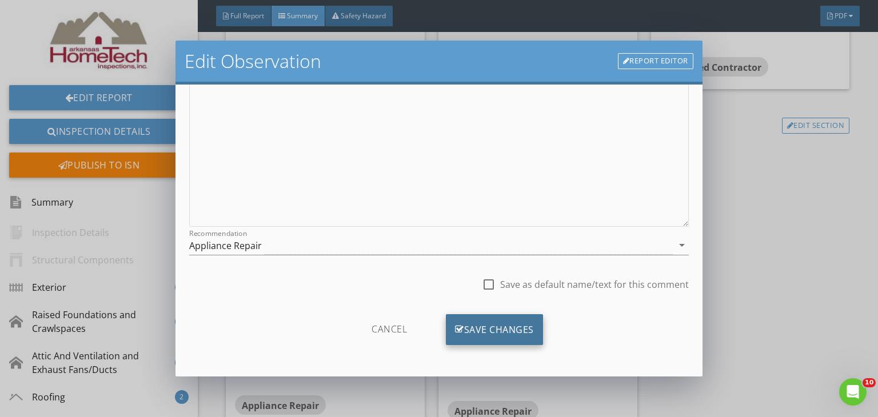
click at [465, 326] on div "Save Changes" at bounding box center [494, 329] width 97 height 31
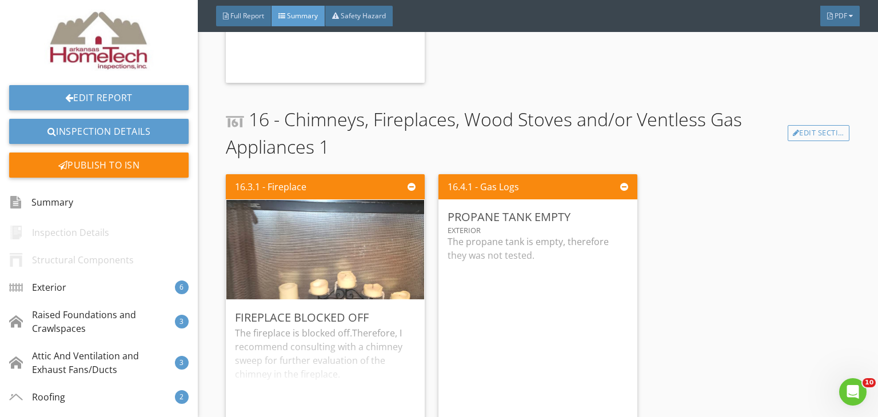
scroll to position [5202, 0]
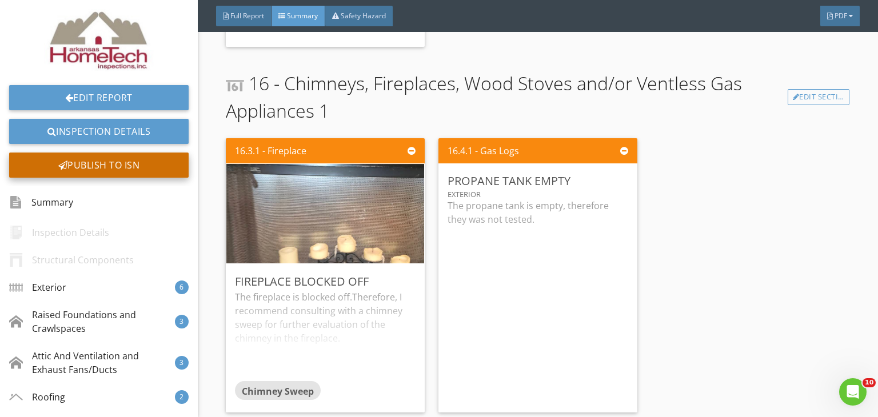
click at [103, 163] on div "Publish to ISN" at bounding box center [98, 165] width 179 height 25
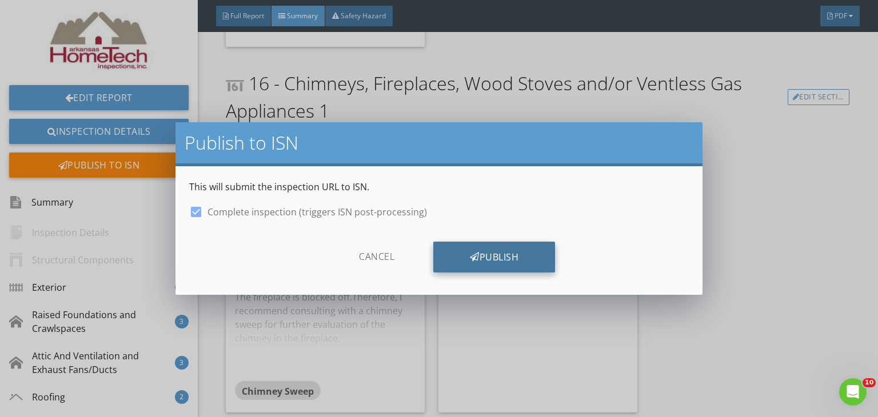
click at [512, 257] on div "Publish" at bounding box center [494, 257] width 122 height 31
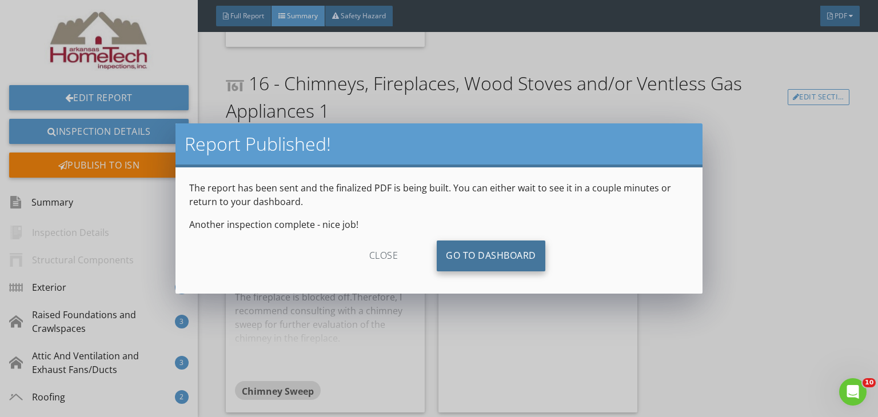
click at [485, 251] on link "Go To Dashboard" at bounding box center [491, 256] width 109 height 31
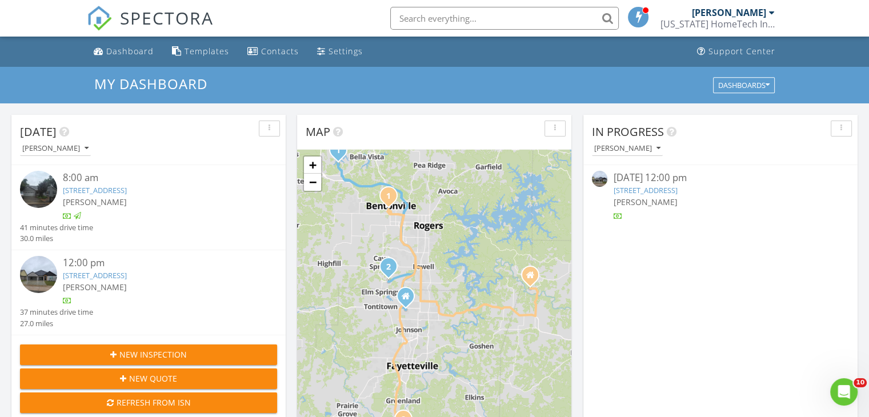
click at [127, 274] on link "[STREET_ADDRESS]" at bounding box center [95, 275] width 64 height 10
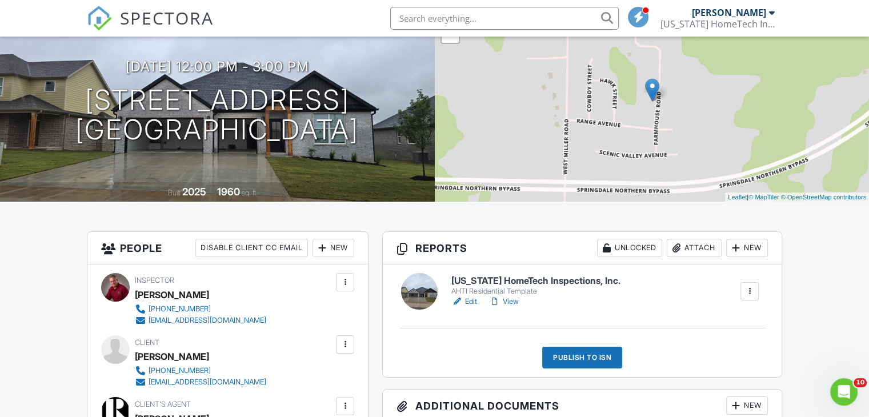
scroll to position [171, 0]
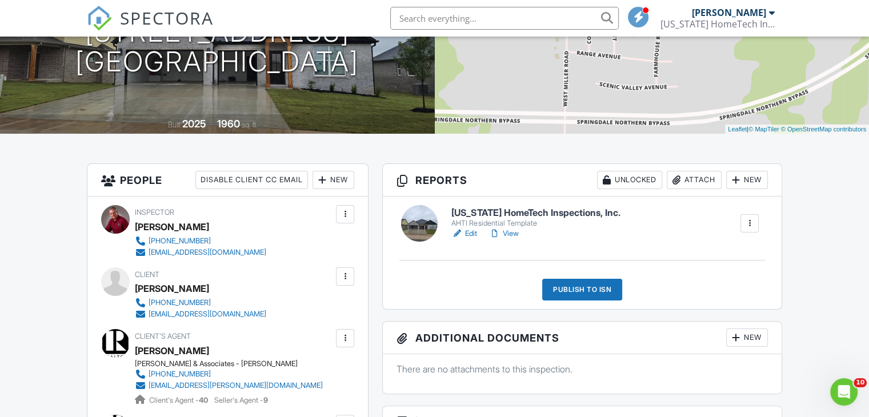
click at [512, 236] on link "View" at bounding box center [504, 233] width 30 height 11
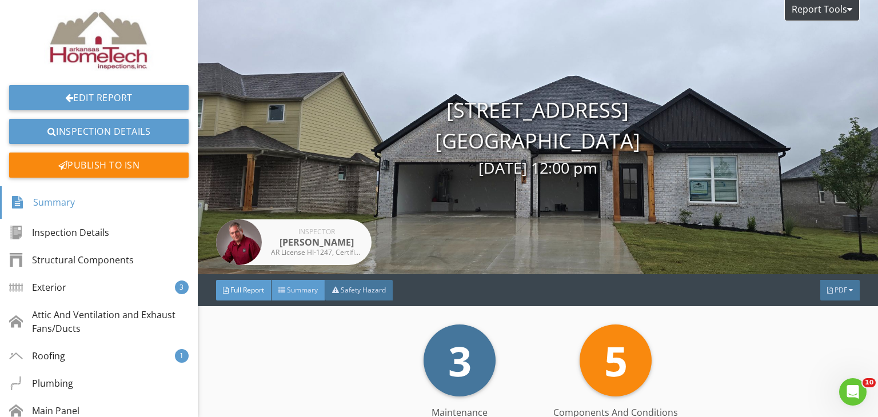
click at [307, 293] on span "Summary" at bounding box center [302, 290] width 31 height 10
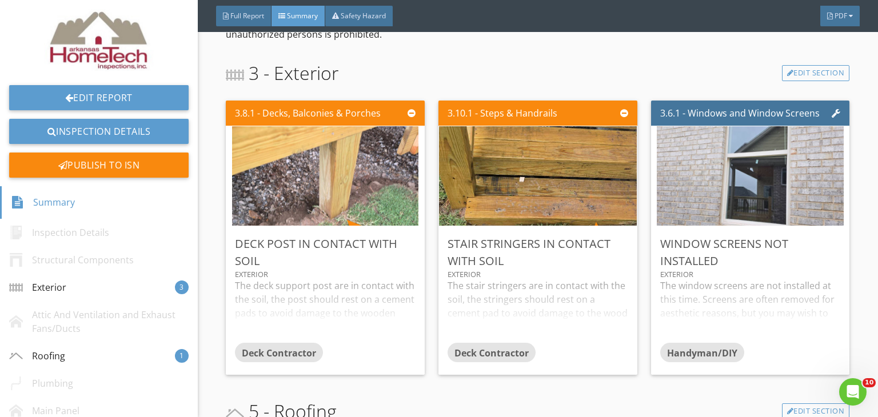
scroll to position [343, 0]
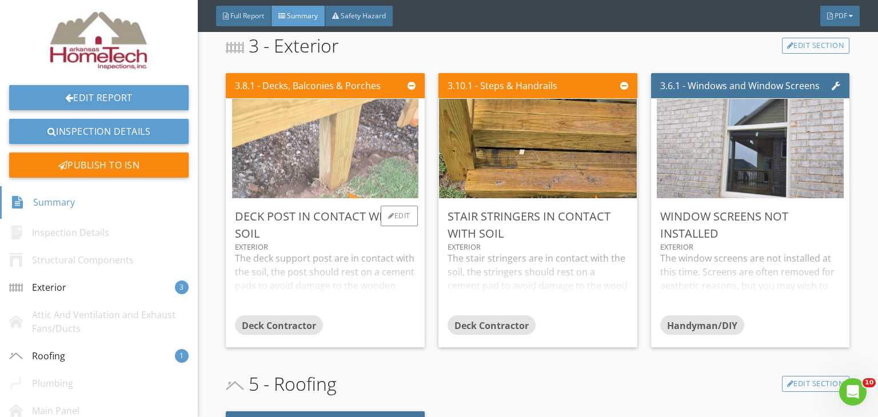
click at [322, 171] on img at bounding box center [325, 149] width 186 height 249
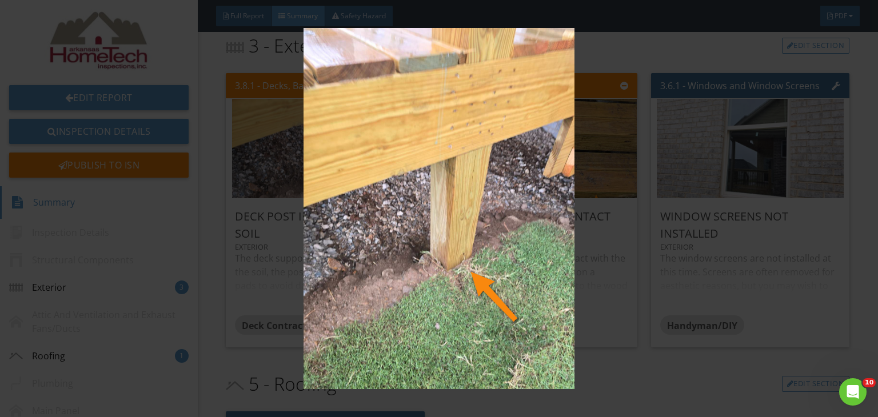
click at [566, 282] on img at bounding box center [438, 209] width 799 height 362
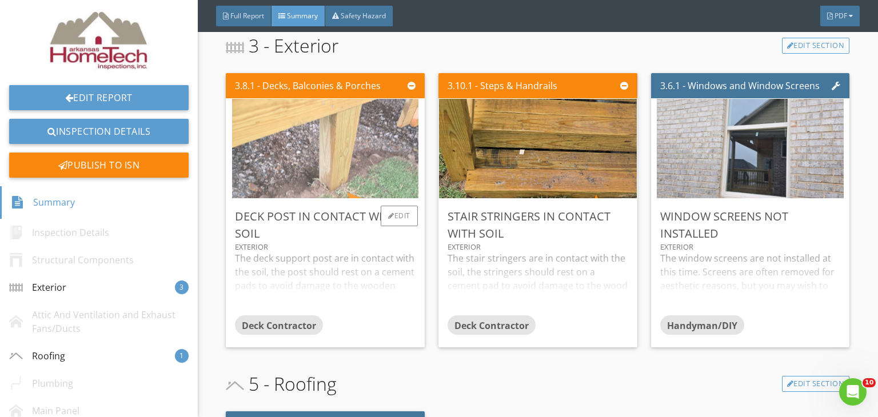
click at [357, 142] on img at bounding box center [325, 149] width 186 height 249
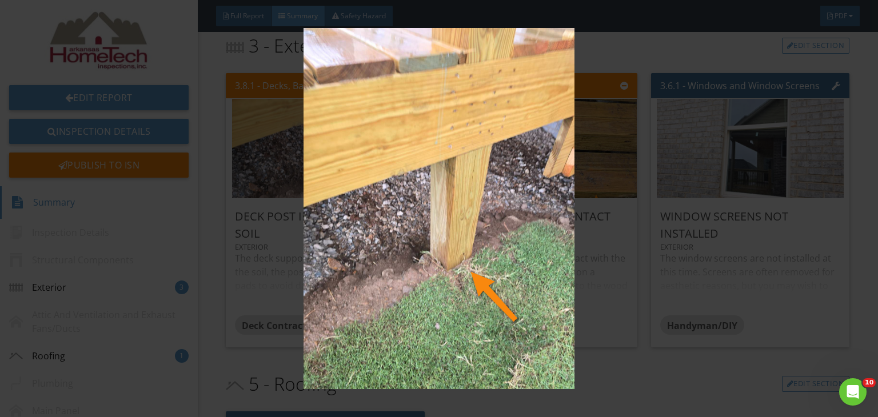
click at [720, 329] on img at bounding box center [438, 209] width 799 height 362
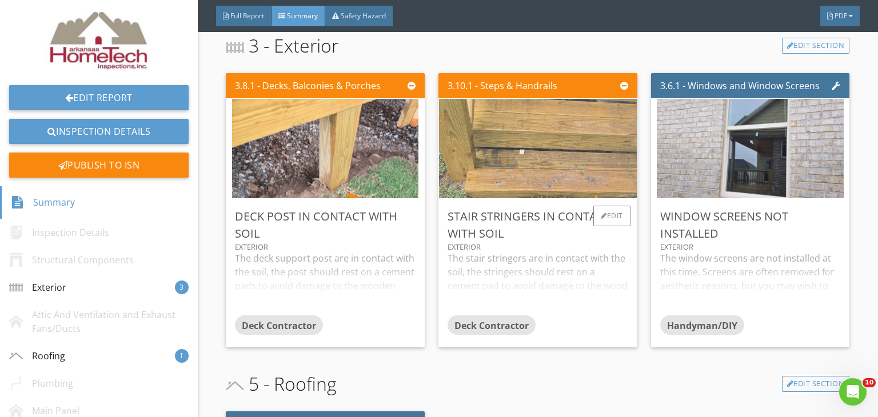
click at [548, 134] on img at bounding box center [537, 149] width 331 height 249
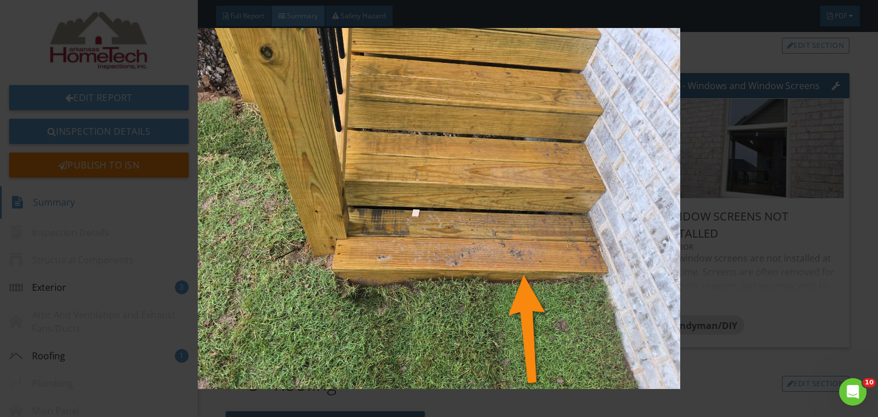
click at [782, 306] on img at bounding box center [438, 209] width 799 height 362
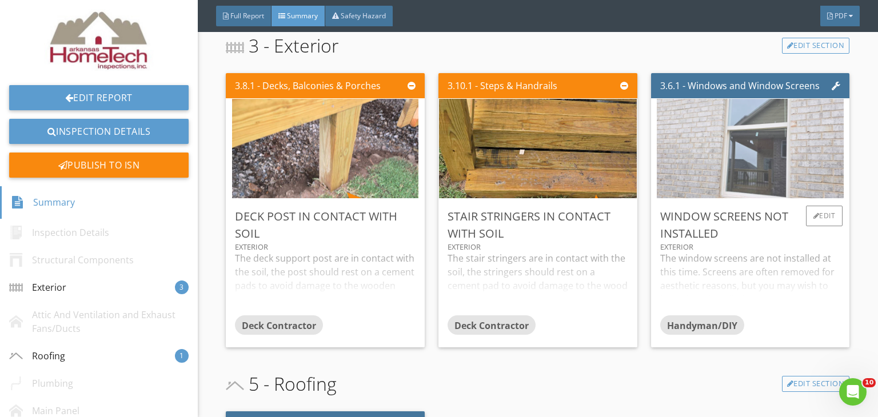
click at [744, 177] on img at bounding box center [750, 149] width 186 height 249
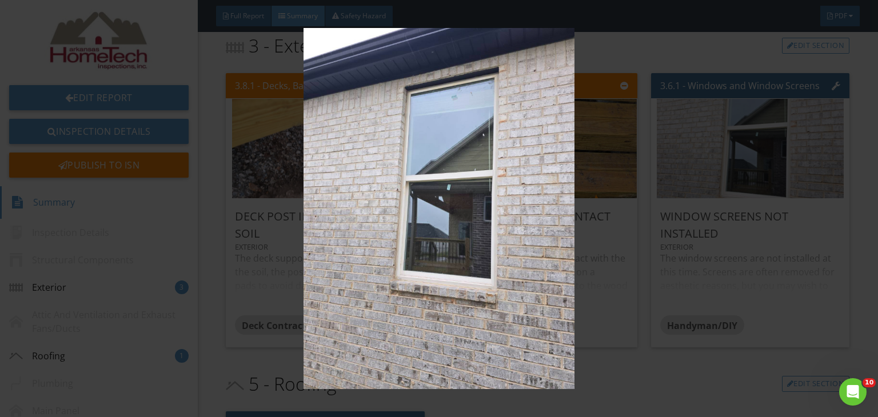
click at [628, 312] on img at bounding box center [438, 209] width 799 height 362
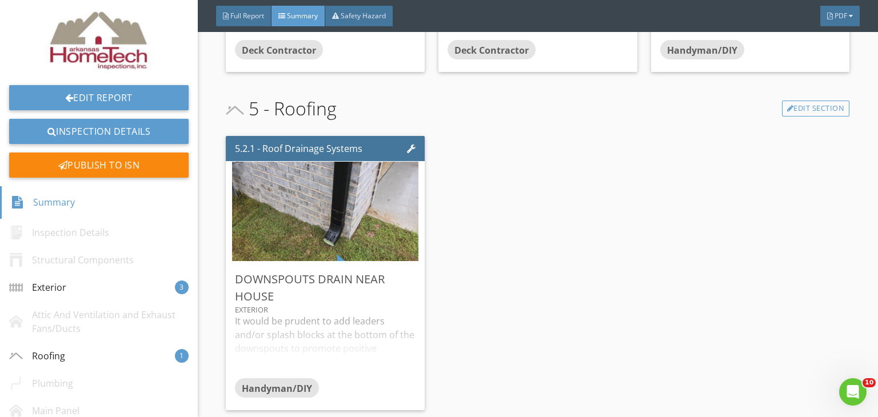
scroll to position [629, 0]
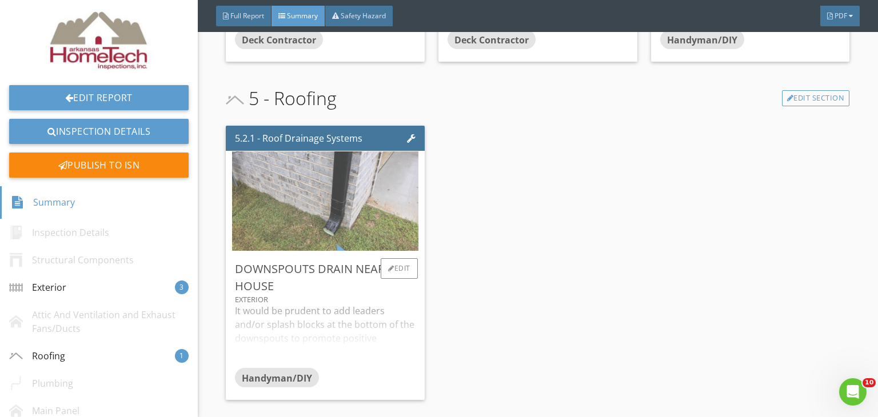
click at [379, 221] on img at bounding box center [325, 201] width 186 height 249
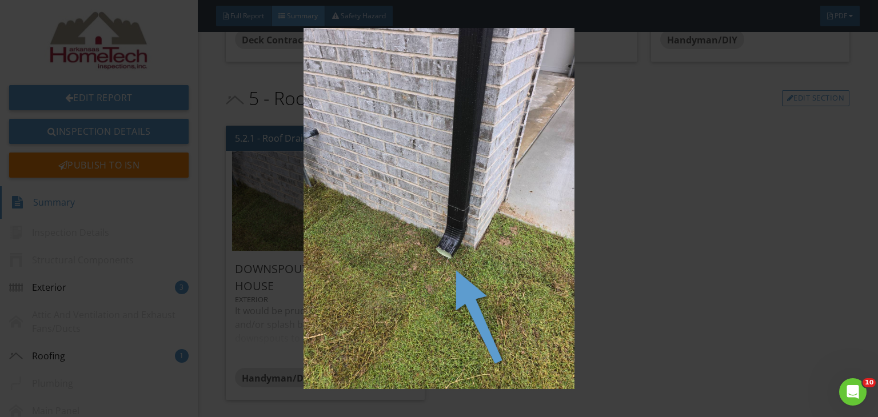
click at [734, 191] on img at bounding box center [438, 209] width 799 height 362
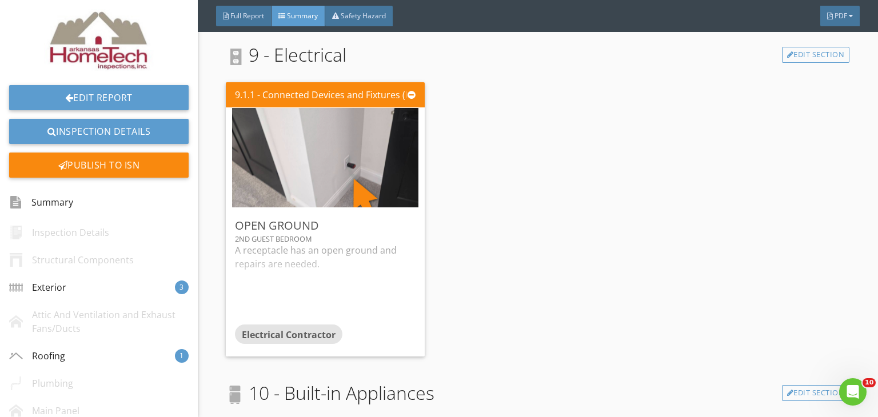
scroll to position [1029, 0]
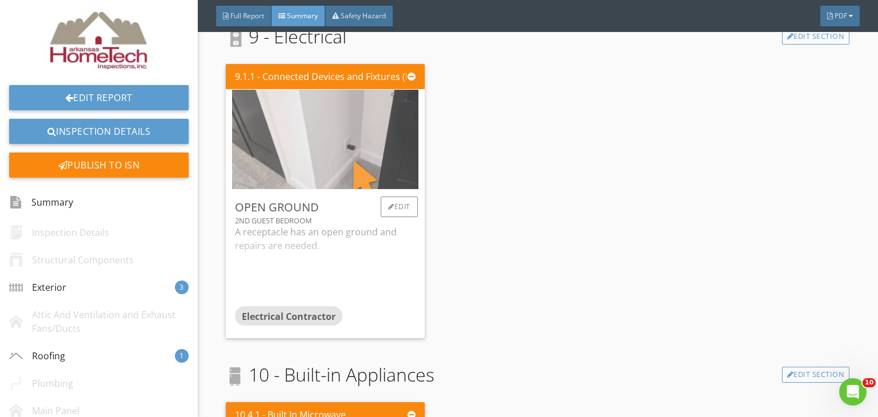
click at [343, 145] on img at bounding box center [325, 139] width 186 height 249
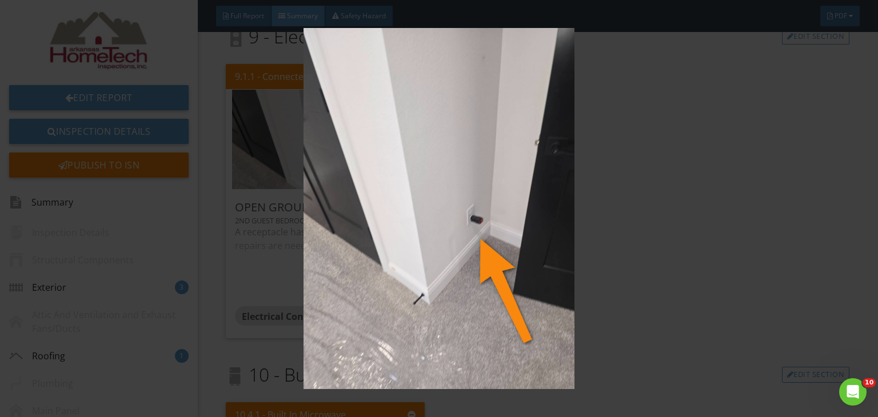
click at [874, 369] on div at bounding box center [439, 208] width 878 height 417
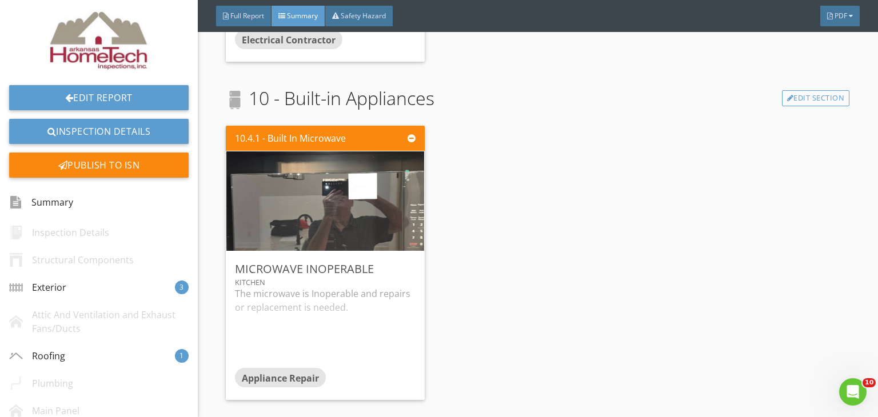
scroll to position [1314, 0]
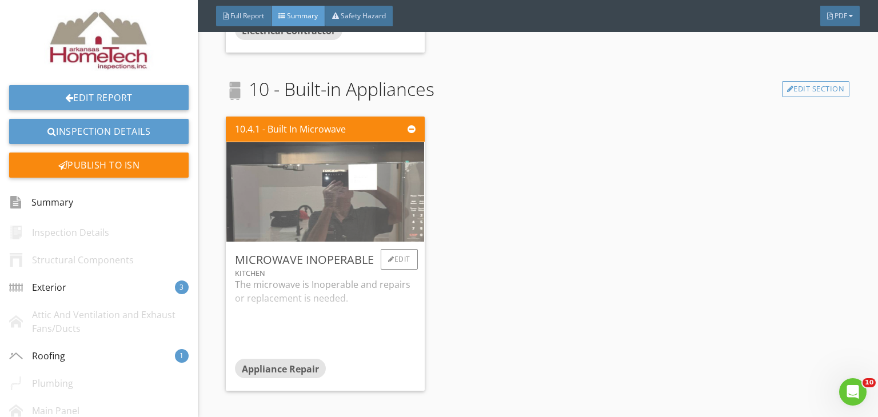
click at [359, 203] on img at bounding box center [324, 192] width 331 height 249
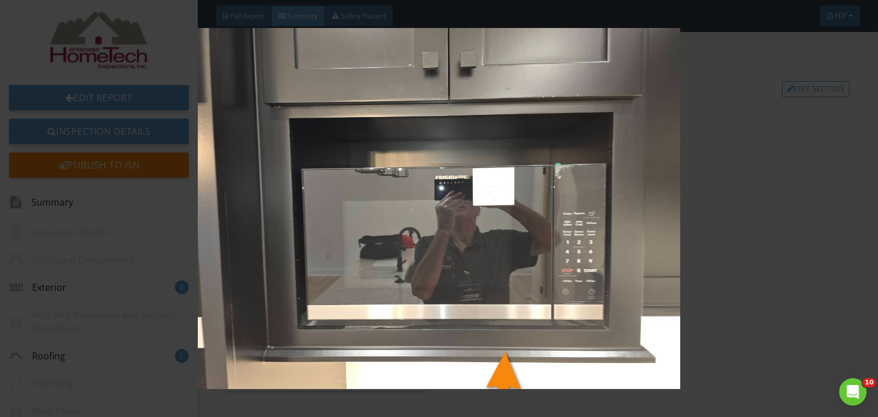
click at [707, 186] on img at bounding box center [438, 209] width 799 height 362
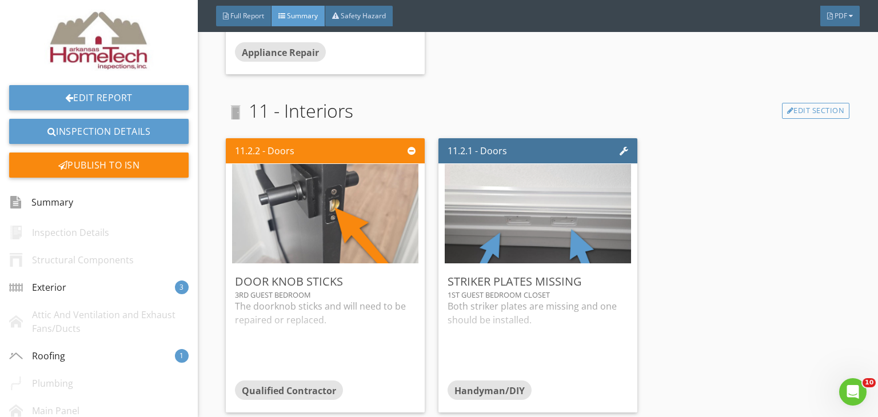
scroll to position [1640, 0]
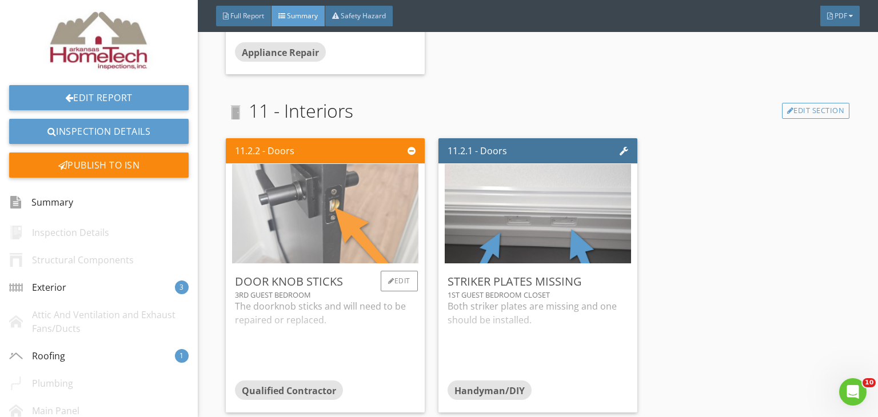
click at [350, 209] on img at bounding box center [325, 214] width 186 height 249
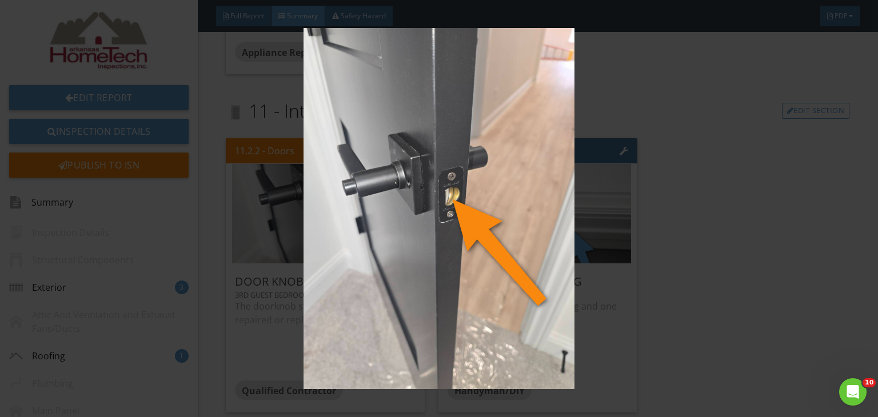
click at [711, 197] on img at bounding box center [438, 209] width 799 height 362
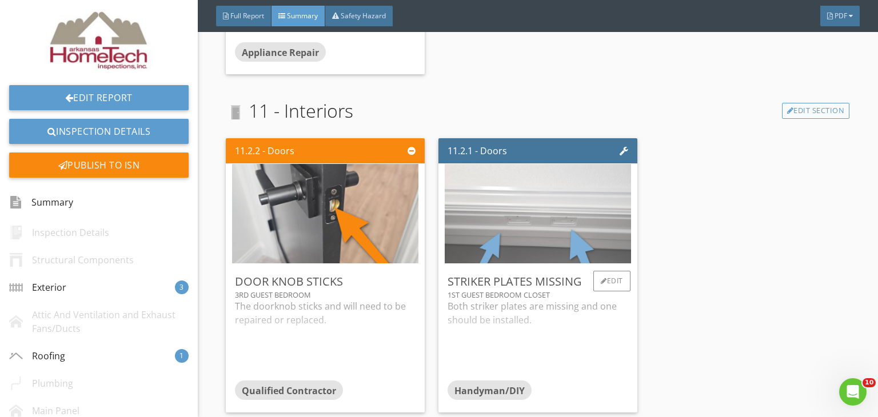
click at [513, 211] on img at bounding box center [538, 214] width 186 height 249
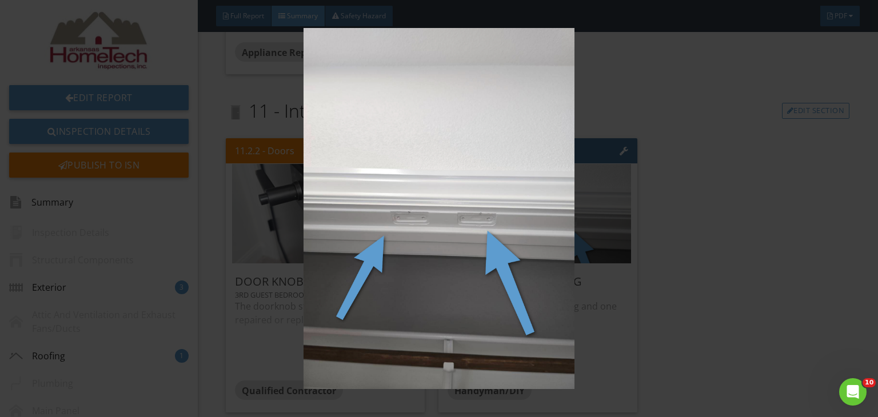
click at [729, 277] on img at bounding box center [438, 209] width 799 height 362
